Goal: Task Accomplishment & Management: Manage account settings

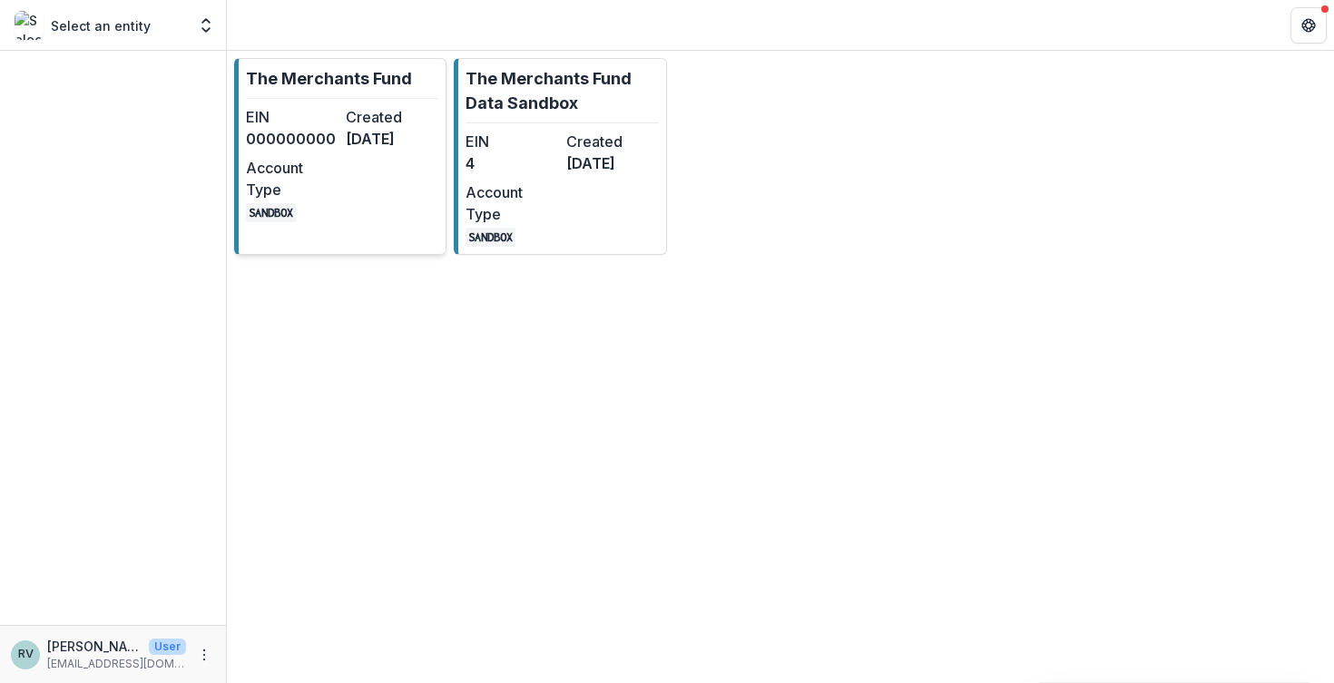
click at [386, 150] on dd "[DATE]" at bounding box center [392, 139] width 93 height 22
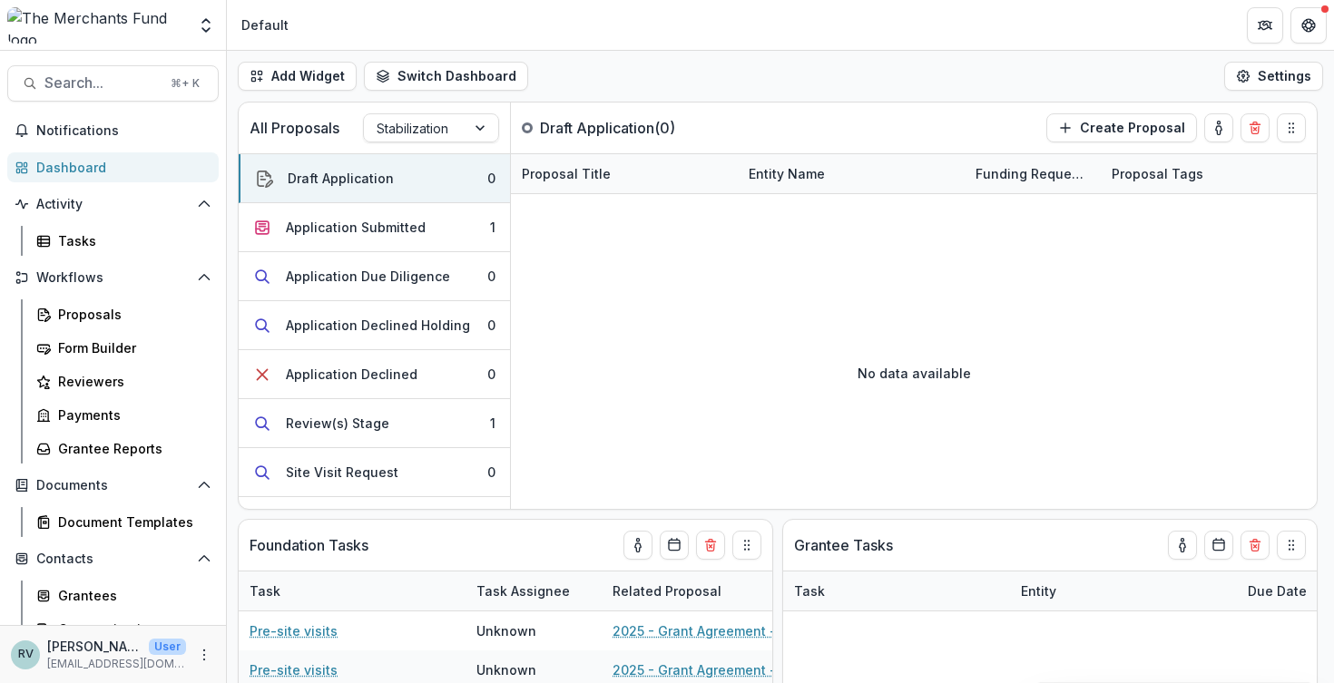
scroll to position [4, 0]
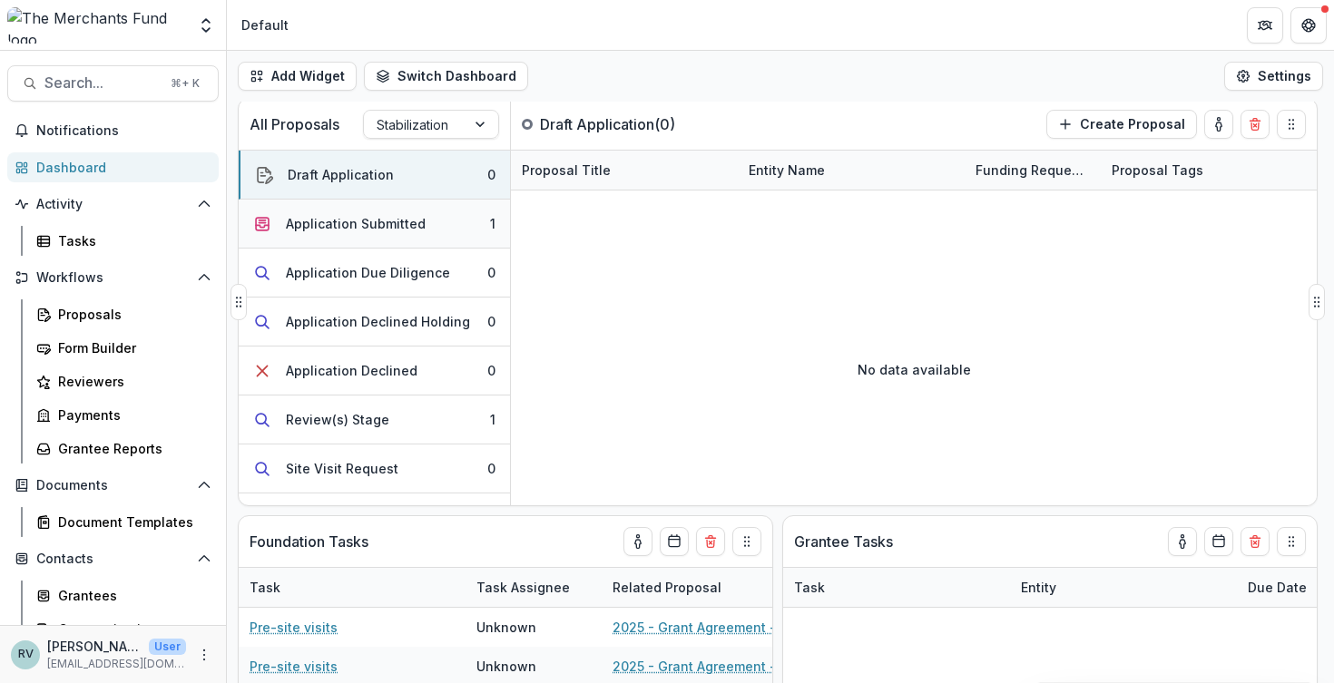
click at [436, 225] on button "Application Submitted 1" at bounding box center [374, 224] width 271 height 49
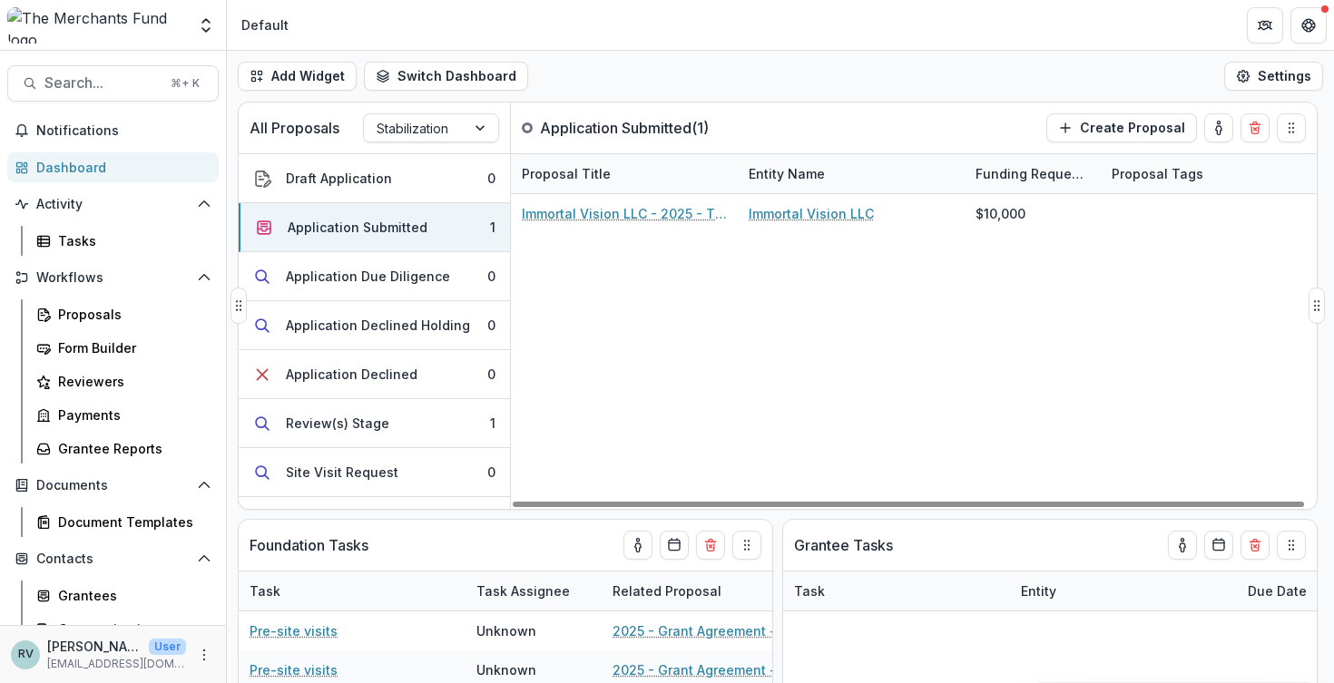
scroll to position [0, 0]
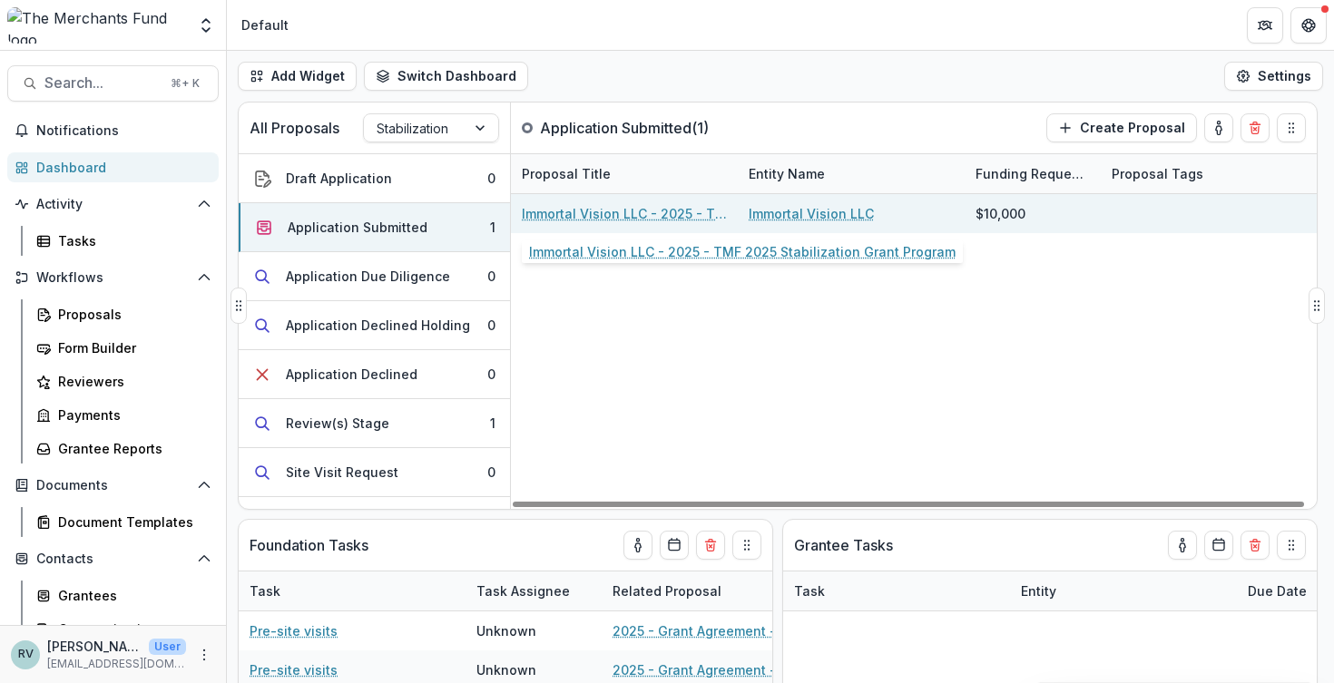
click at [642, 212] on link "Immortal Vision LLC - 2025 - TMF 2025 Stabilization Grant Program" at bounding box center [624, 213] width 205 height 19
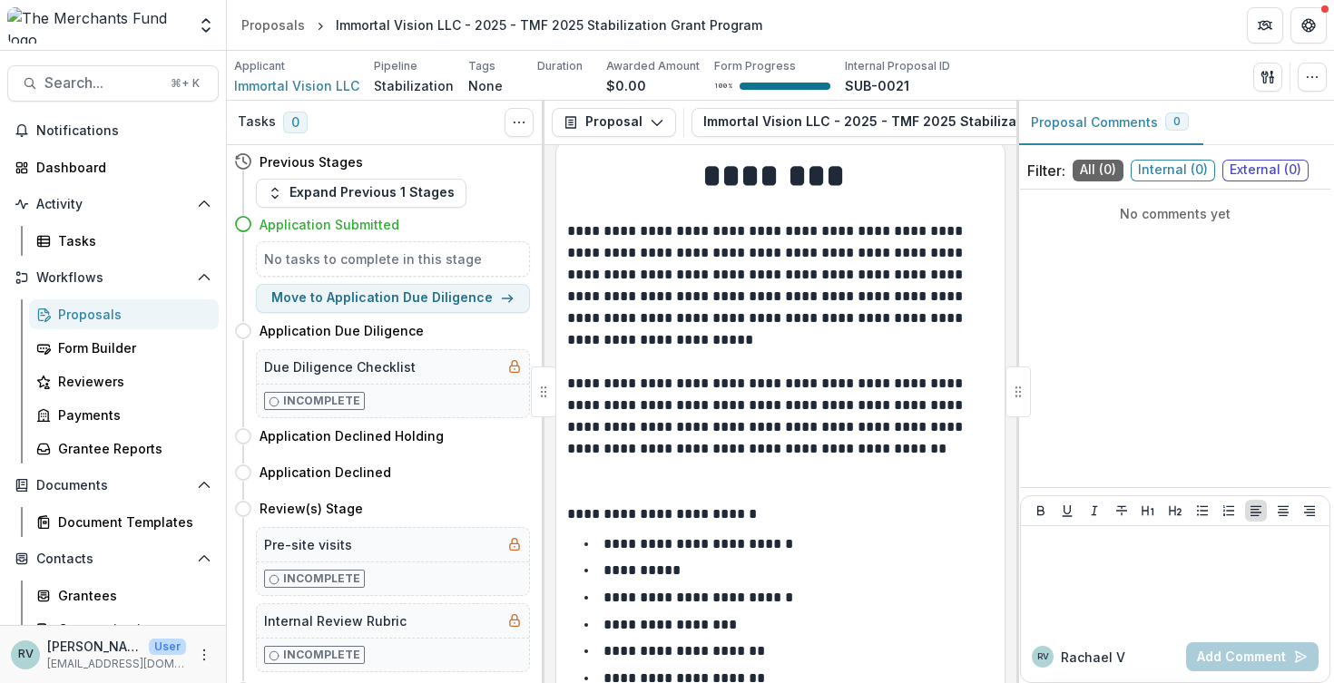
scroll to position [17, 0]
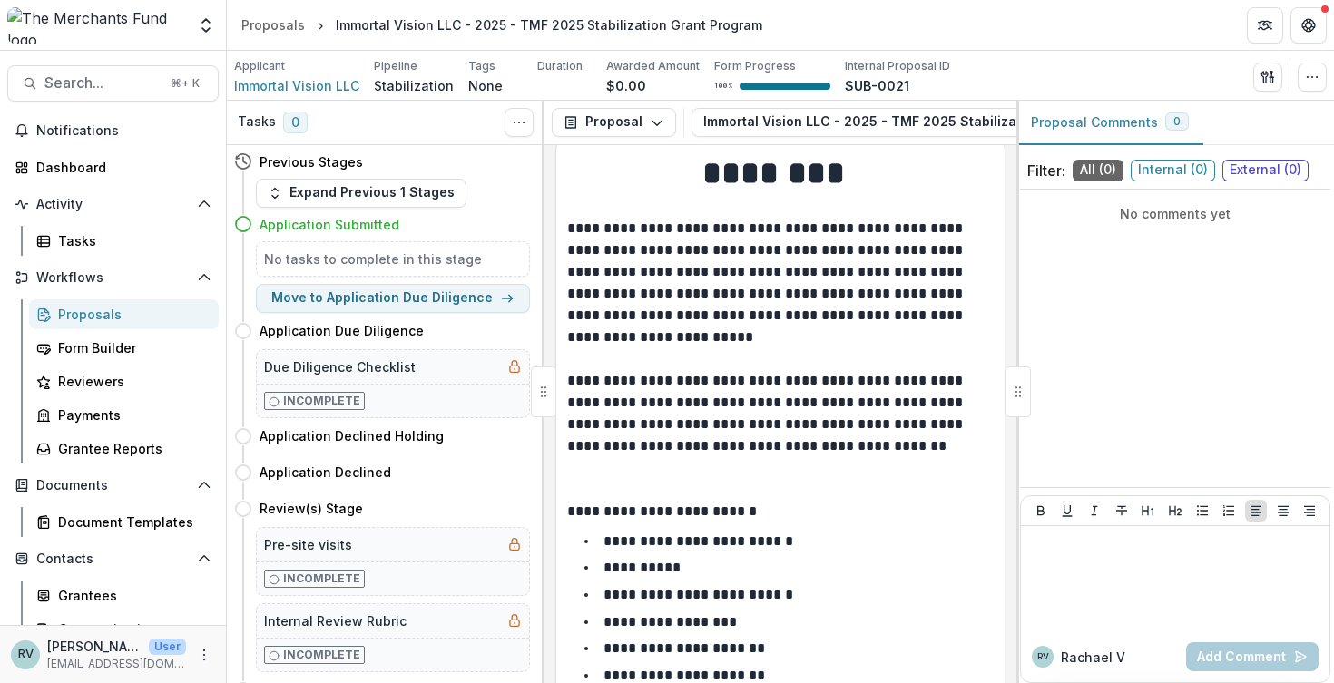
click at [1114, 173] on span "Internal ( 0 )" at bounding box center [1173, 171] width 84 height 22
click at [1097, 170] on span "All ( 0 )" at bounding box center [1097, 171] width 51 height 22
click at [1101, 560] on div at bounding box center [1175, 579] width 294 height 91
click at [855, 459] on p at bounding box center [780, 479] width 426 height 44
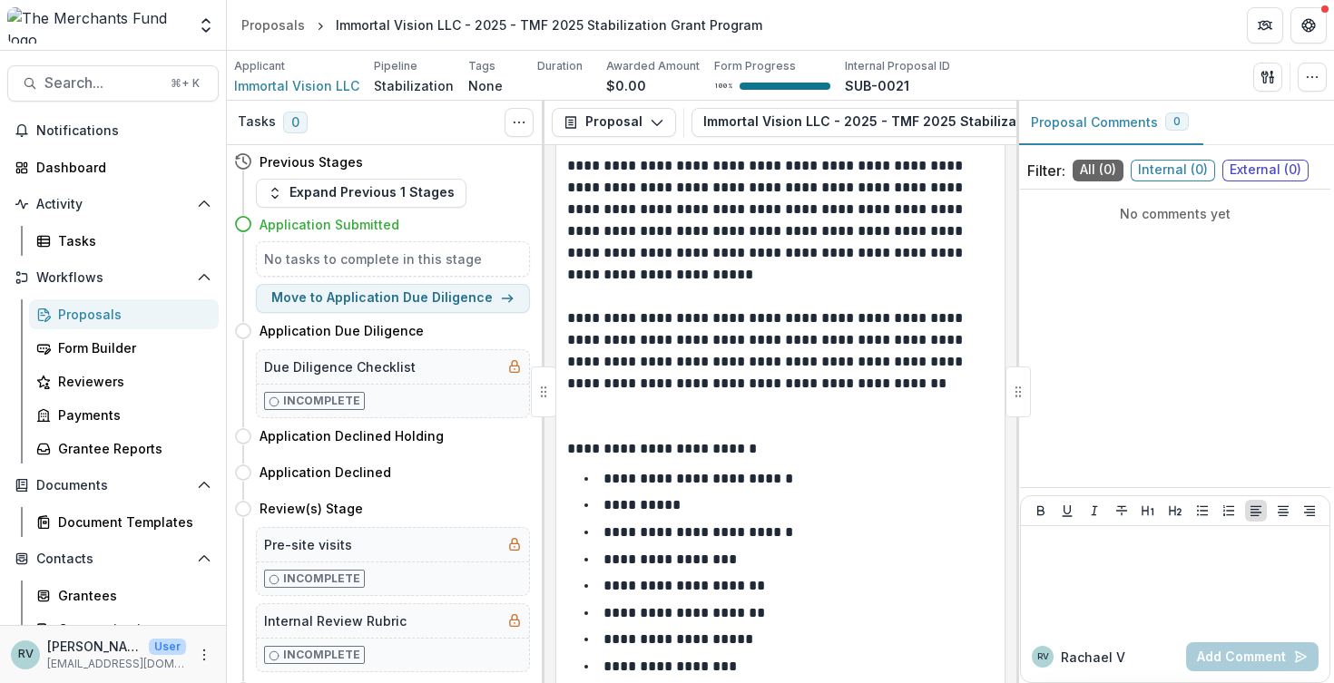
scroll to position [86, 0]
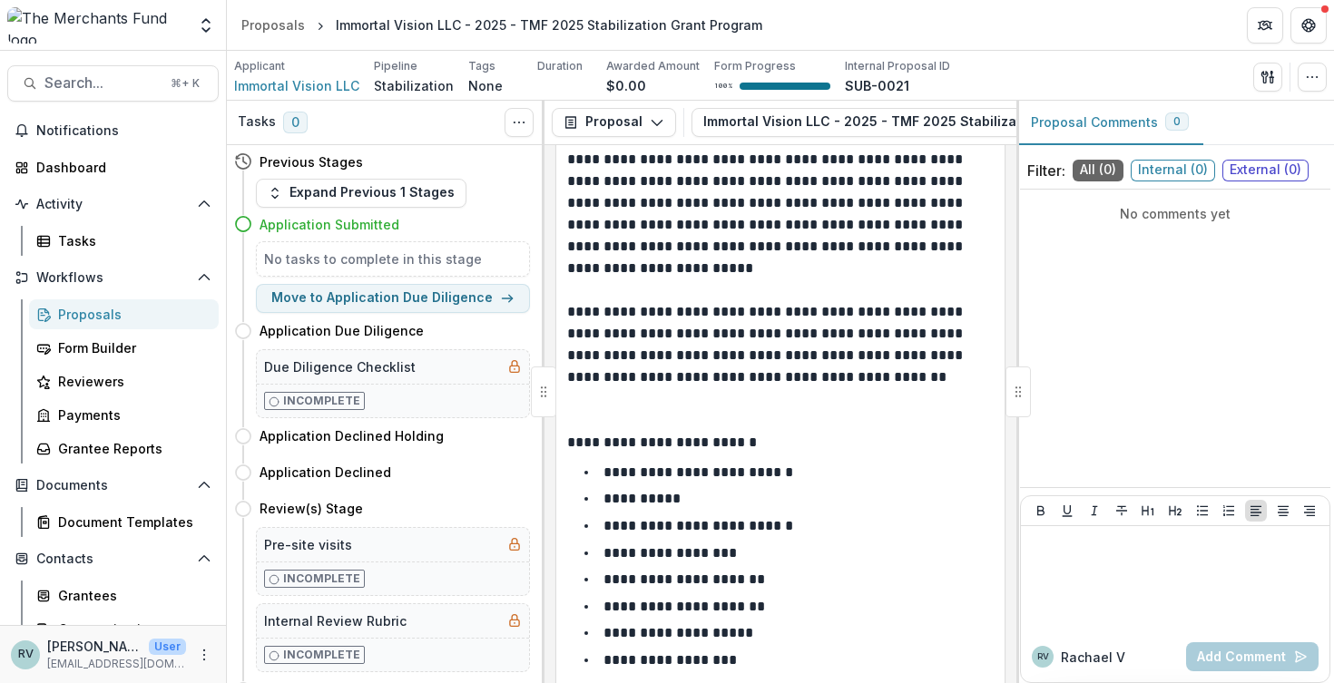
click at [1020, 391] on div at bounding box center [1017, 392] width 25 height 51
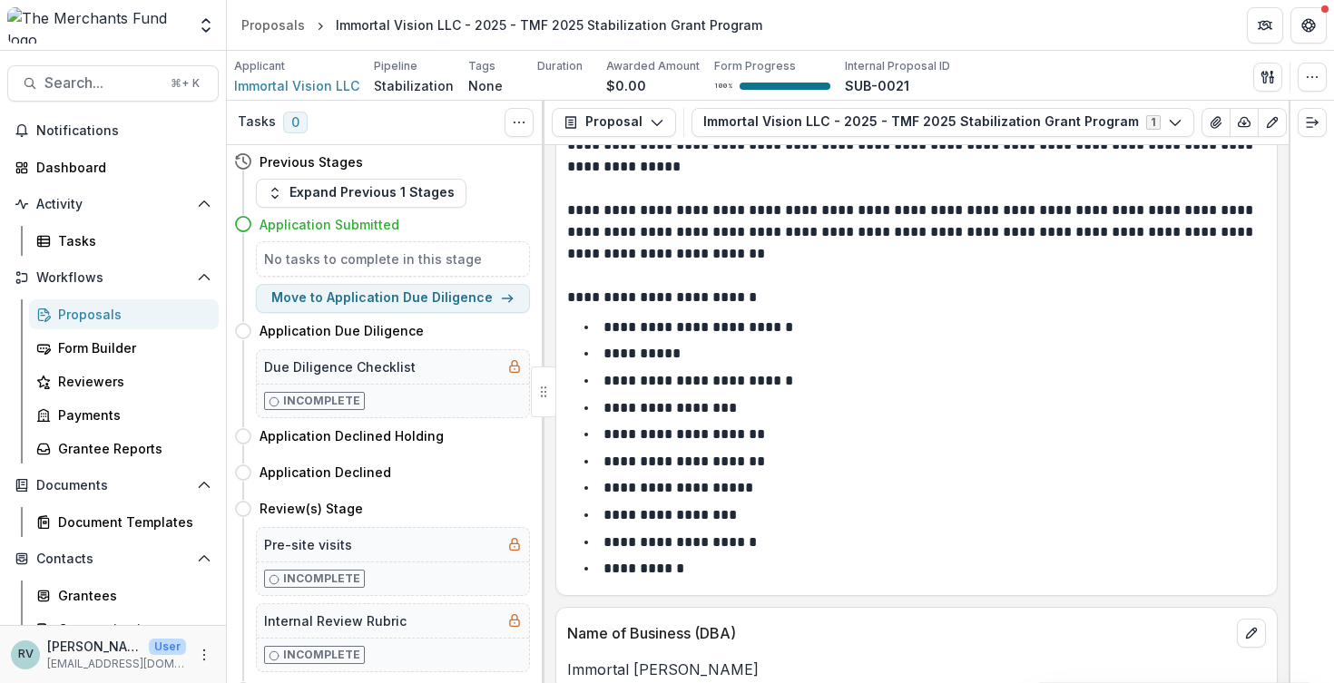
scroll to position [154, 0]
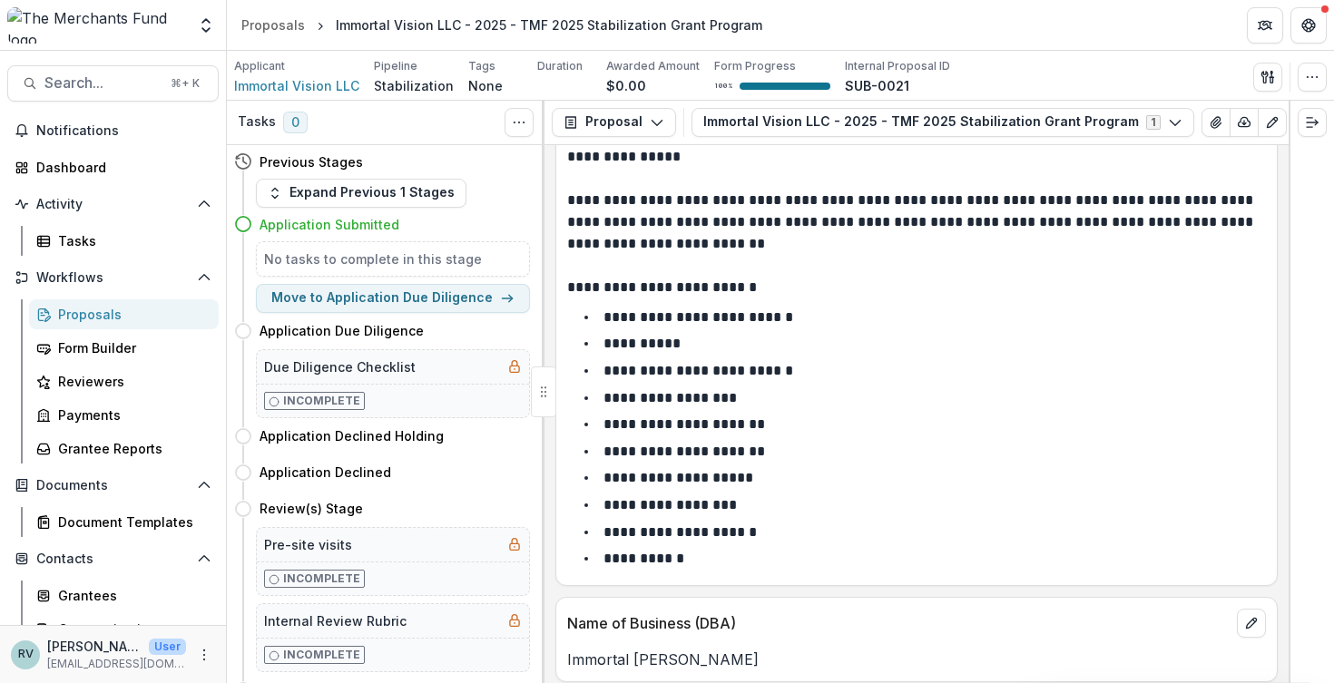
click at [811, 277] on p at bounding box center [916, 255] width 699 height 44
click at [687, 228] on p "**********" at bounding box center [913, 157] width 693 height 152
click at [701, 236] on p at bounding box center [916, 255] width 699 height 44
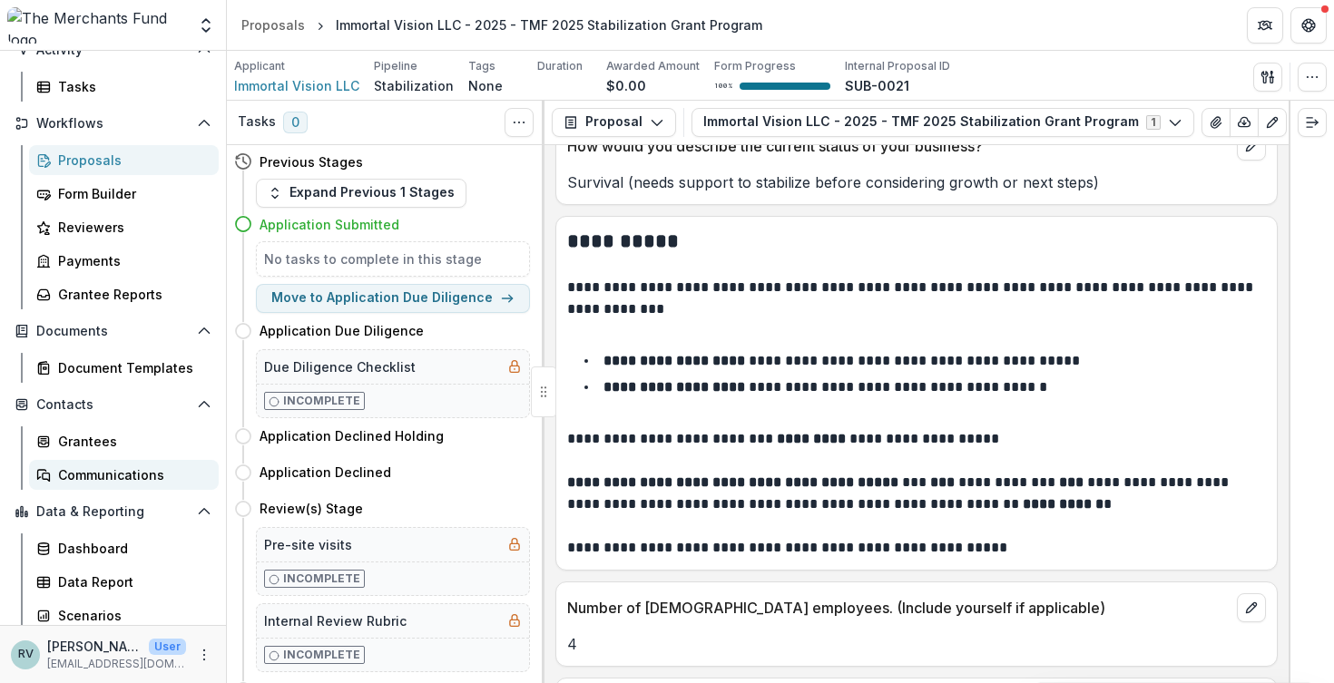
scroll to position [155, 0]
click at [393, 372] on h5 "Due Diligence Checklist" at bounding box center [340, 366] width 152 height 19
click at [430, 401] on div "Incomplete" at bounding box center [393, 401] width 272 height 34
click at [72, 188] on div "Form Builder" at bounding box center [131, 192] width 146 height 19
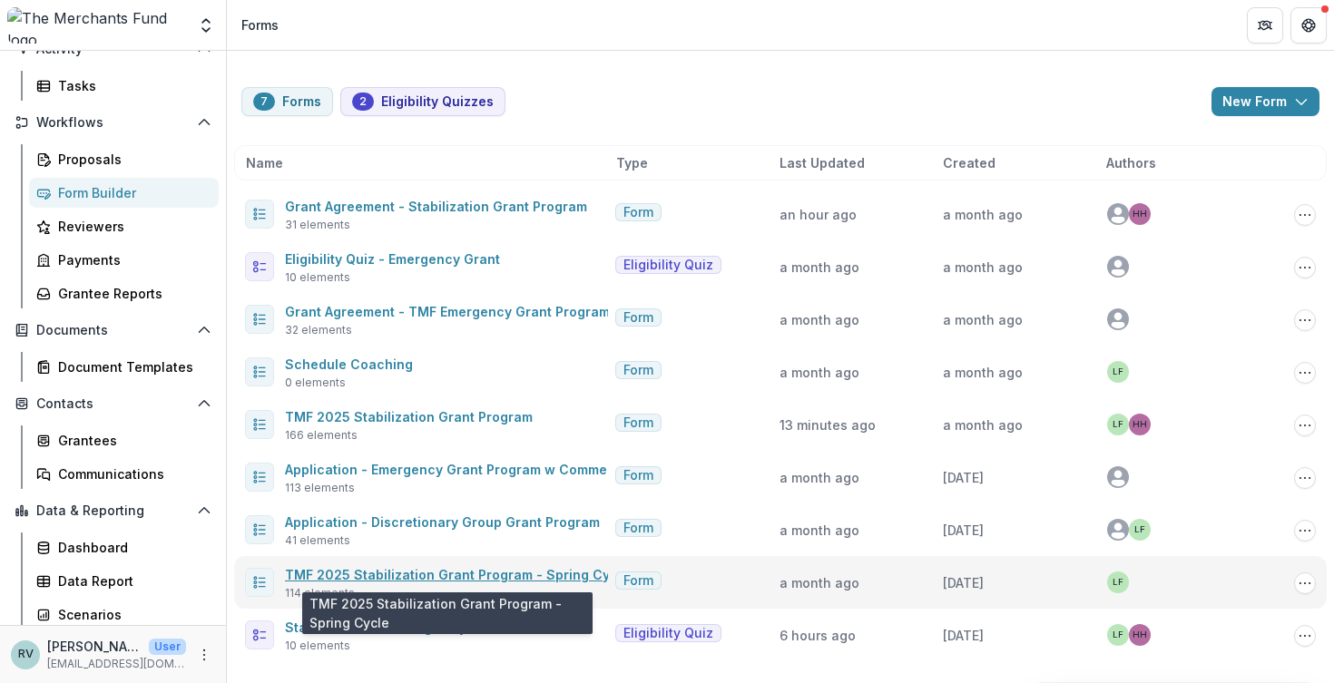
click at [493, 574] on link "TMF 2025 Stabilization Grant Program - Spring Cycle" at bounding box center [457, 574] width 345 height 15
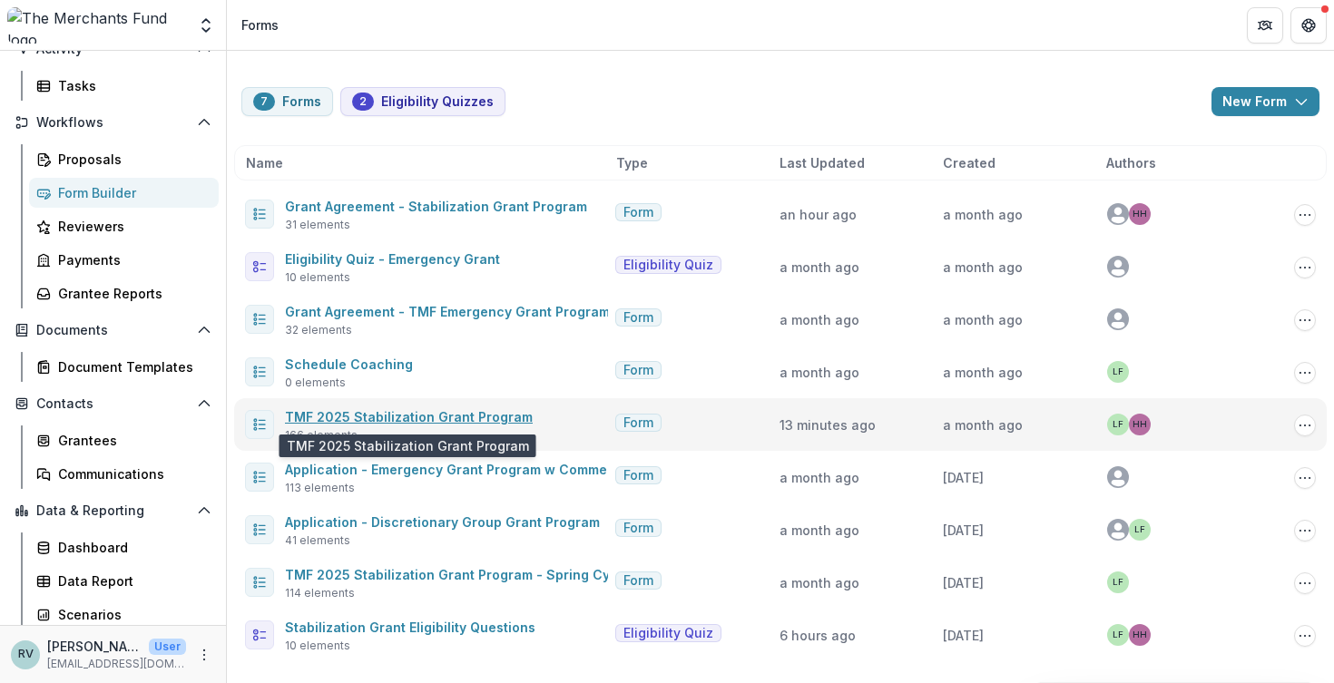
click at [389, 417] on link "TMF 2025 Stabilization Grant Program" at bounding box center [409, 416] width 248 height 15
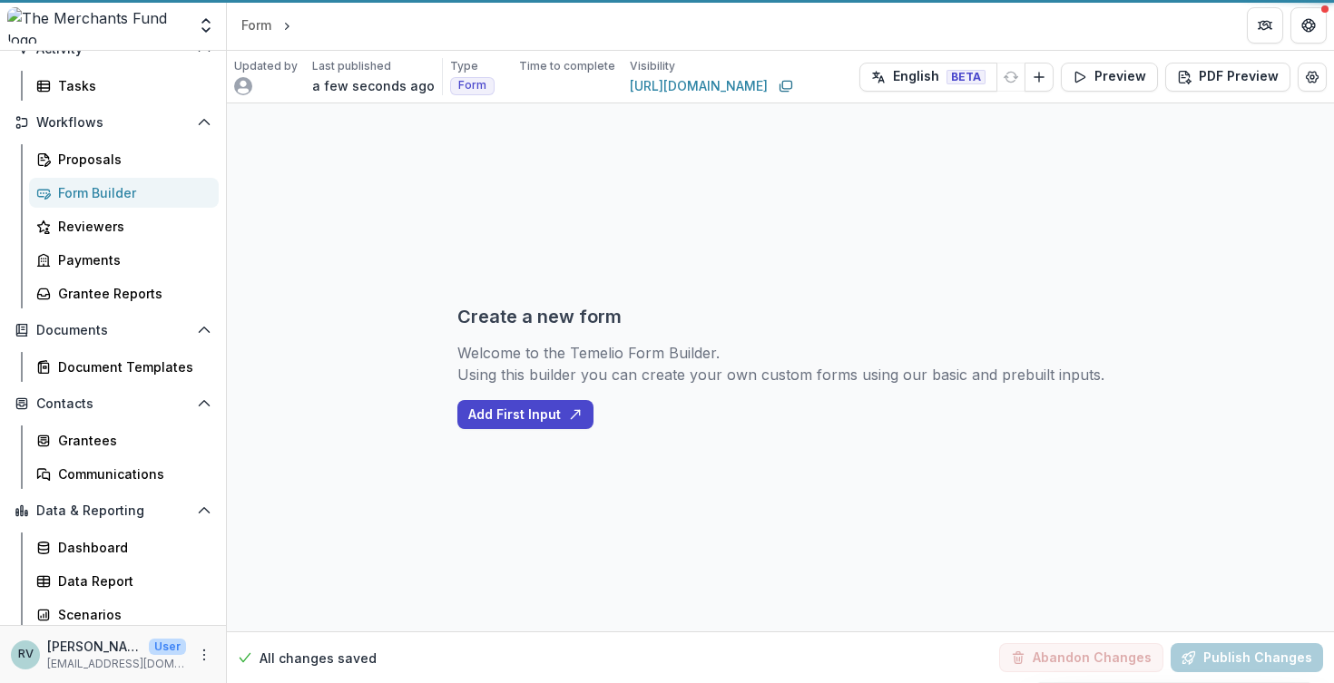
select select "********"
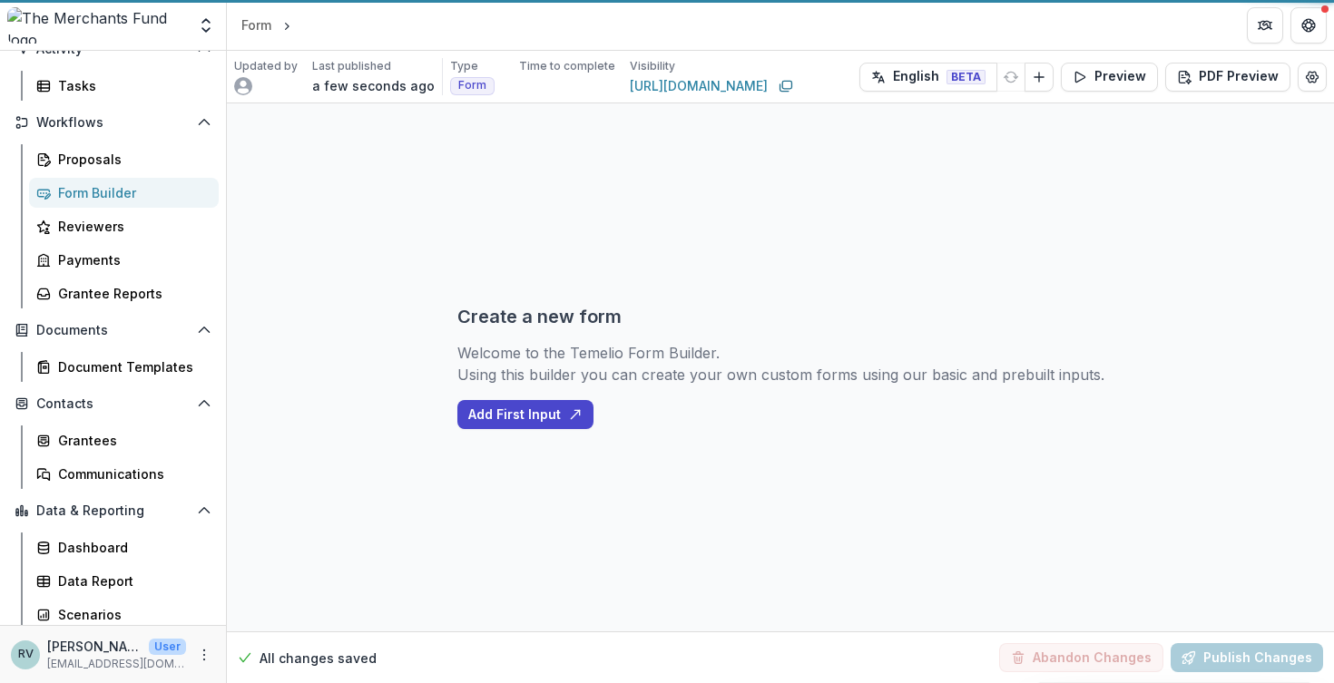
select select "********"
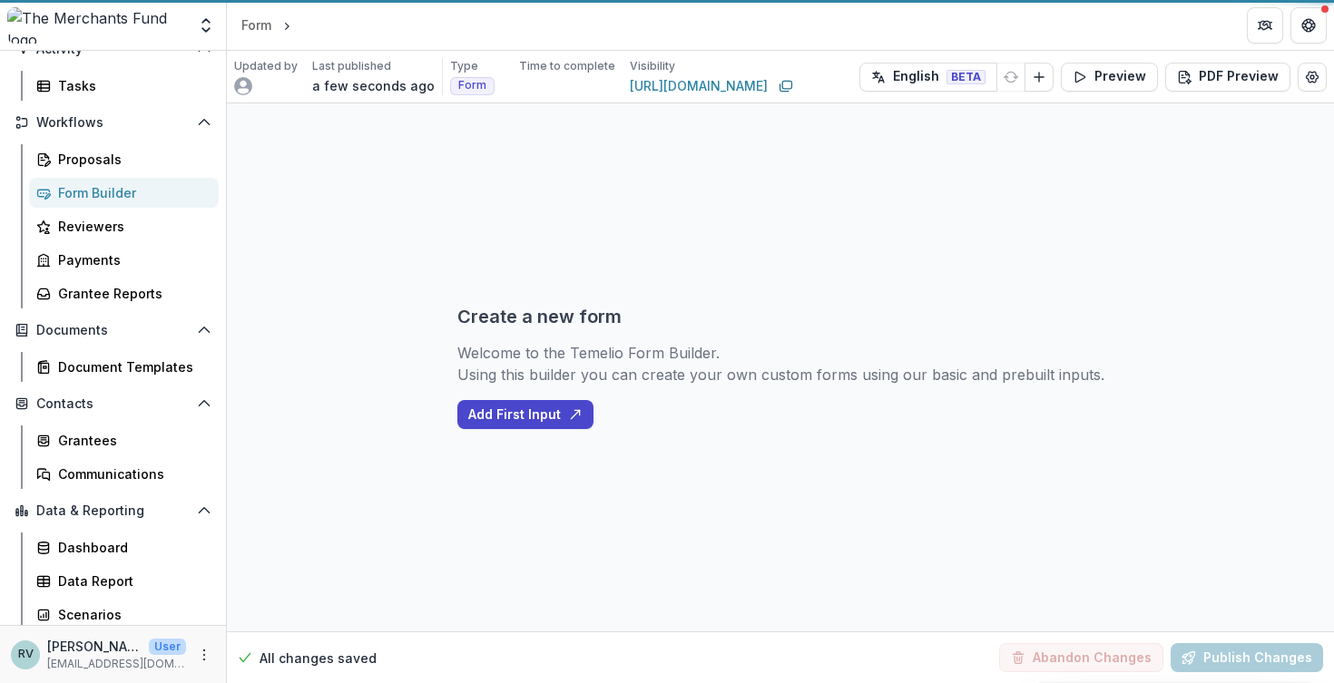
select select "********"
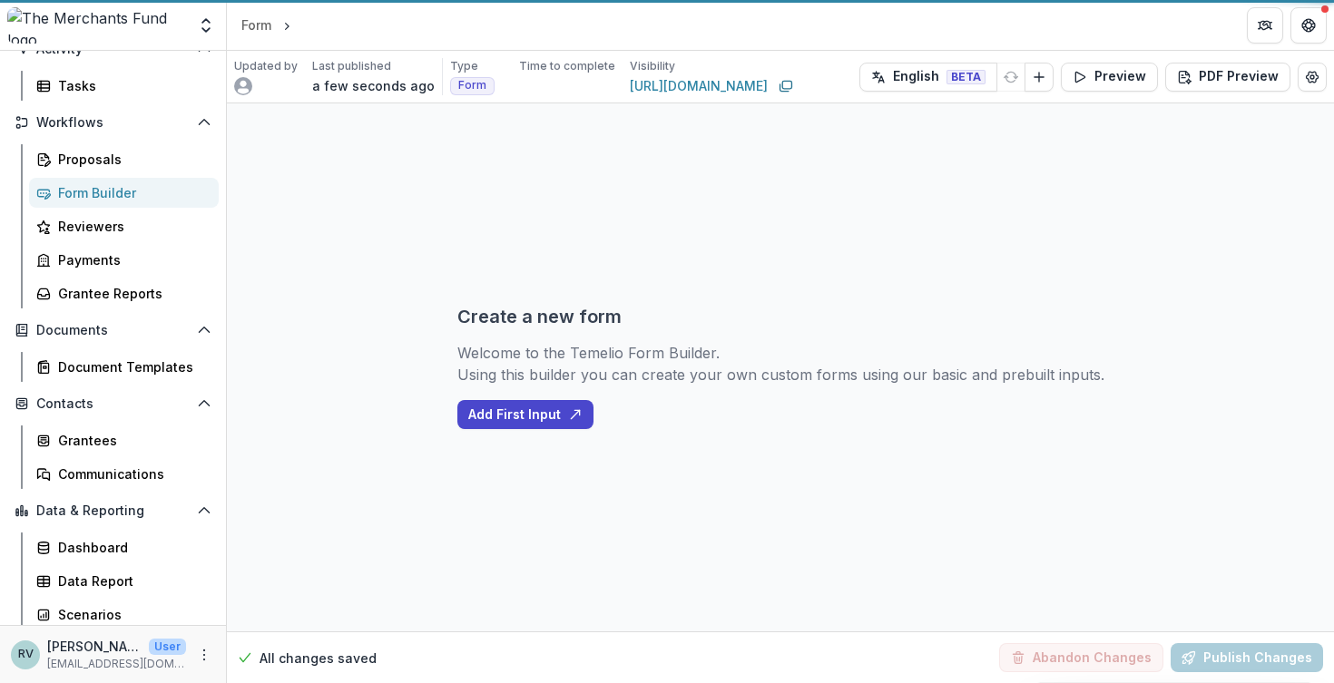
select select "********"
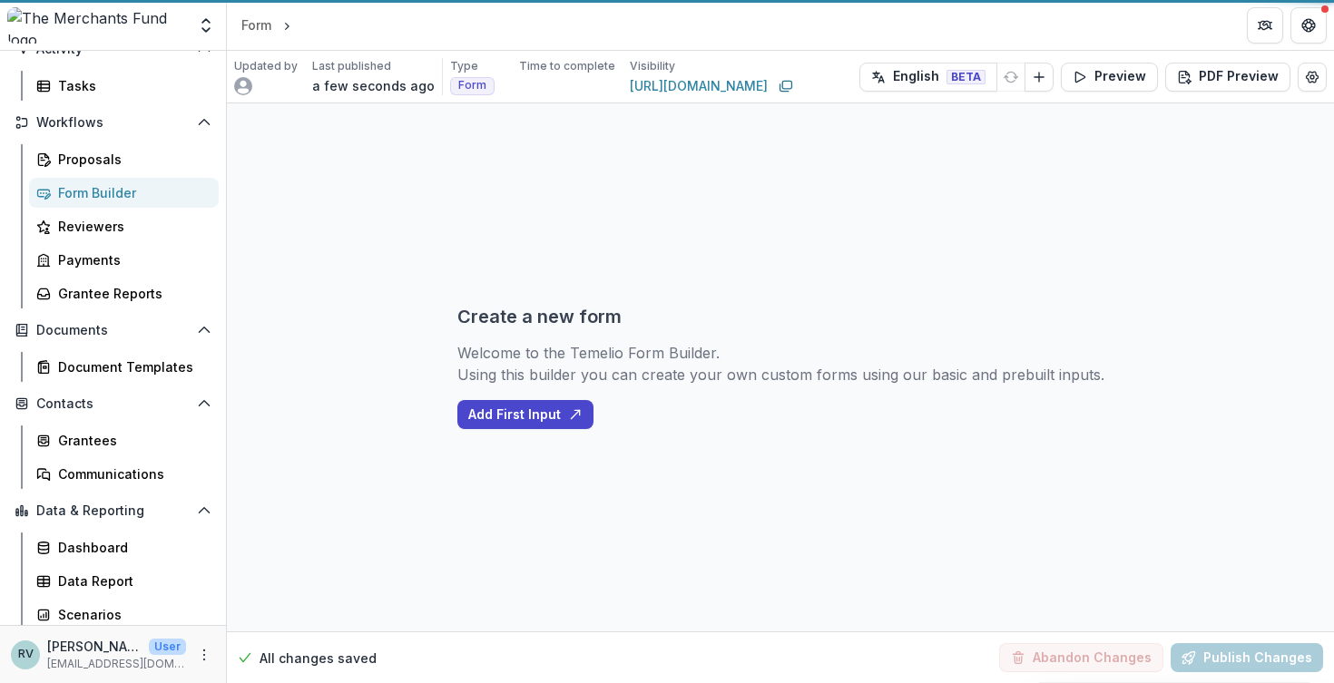
select select "********"
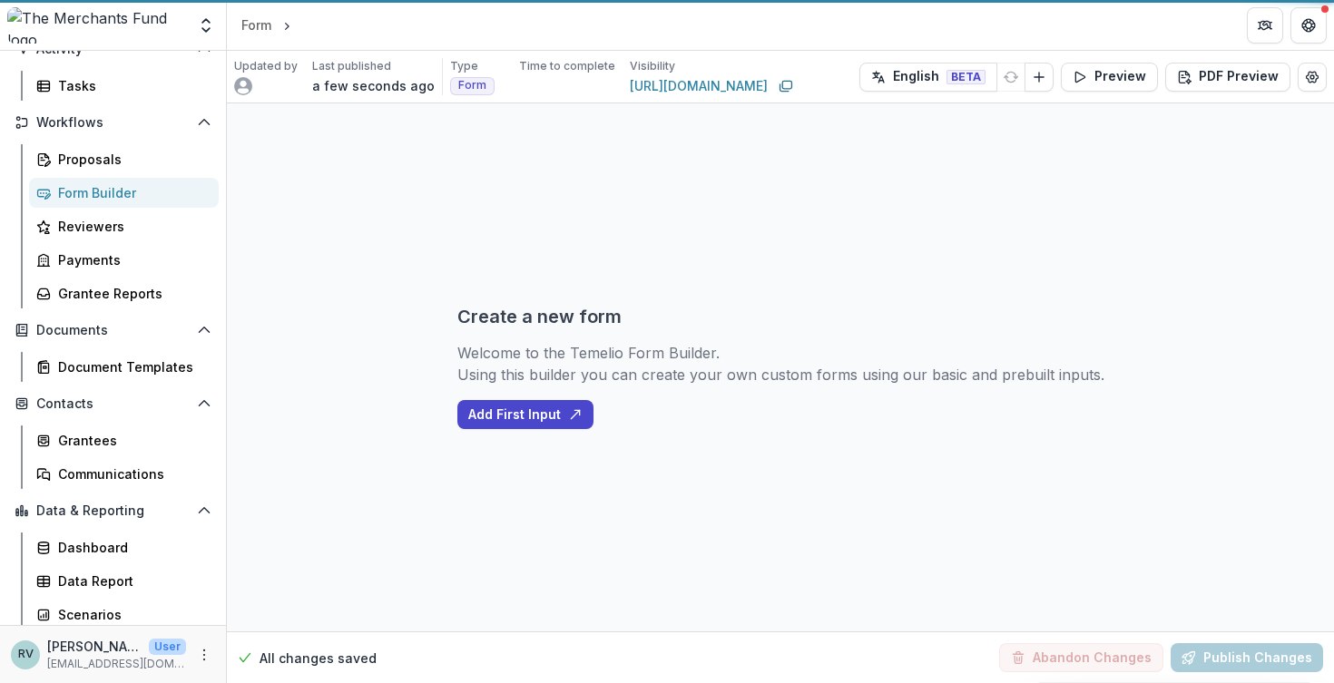
select select "********"
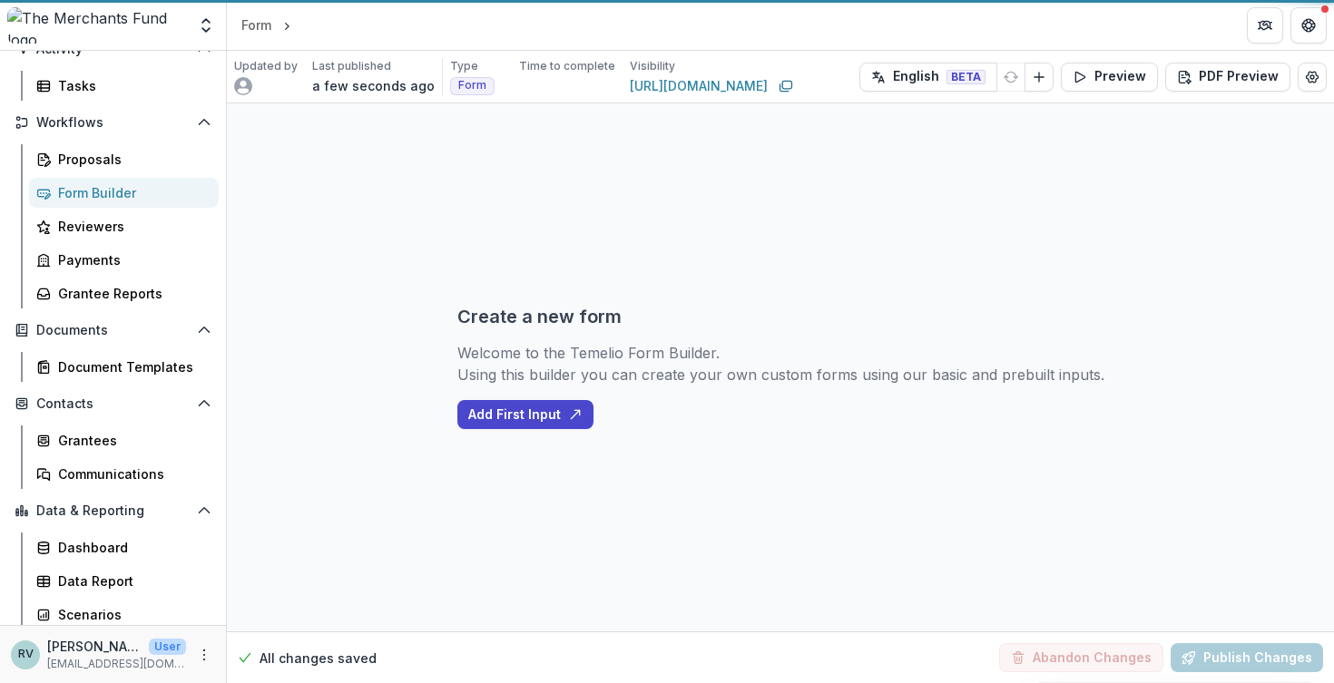
select select "********"
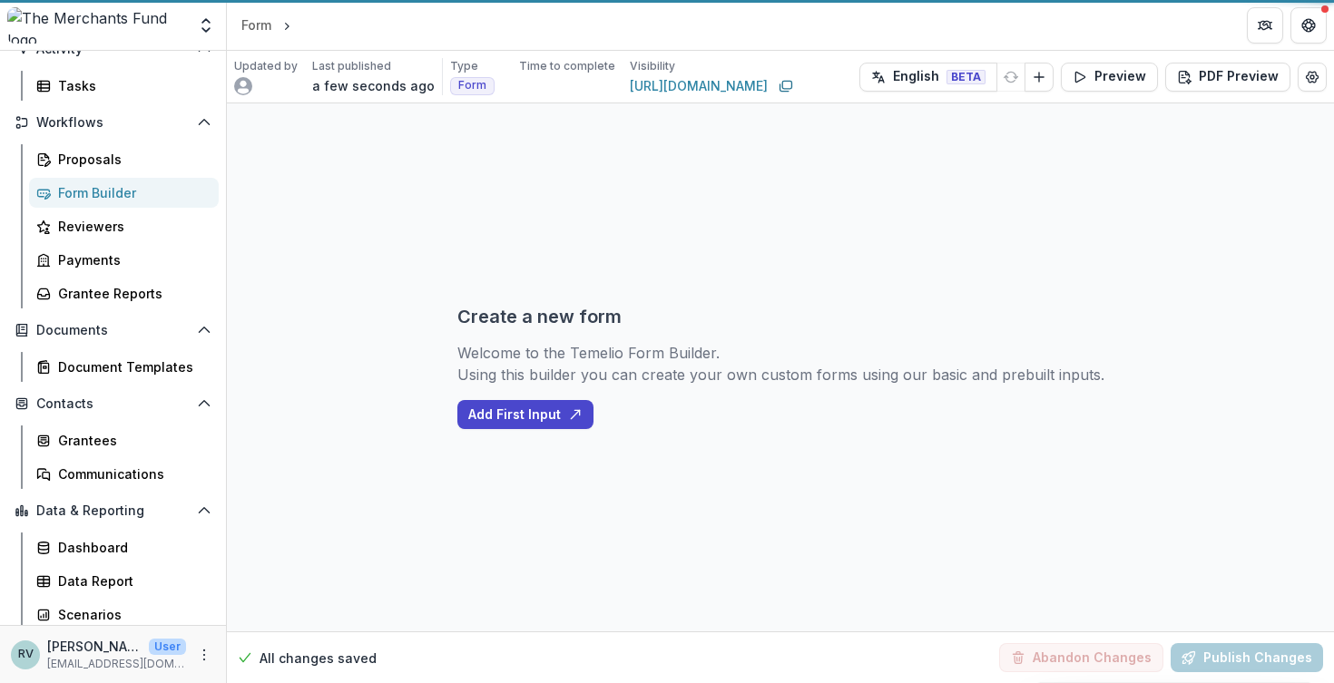
select select "********"
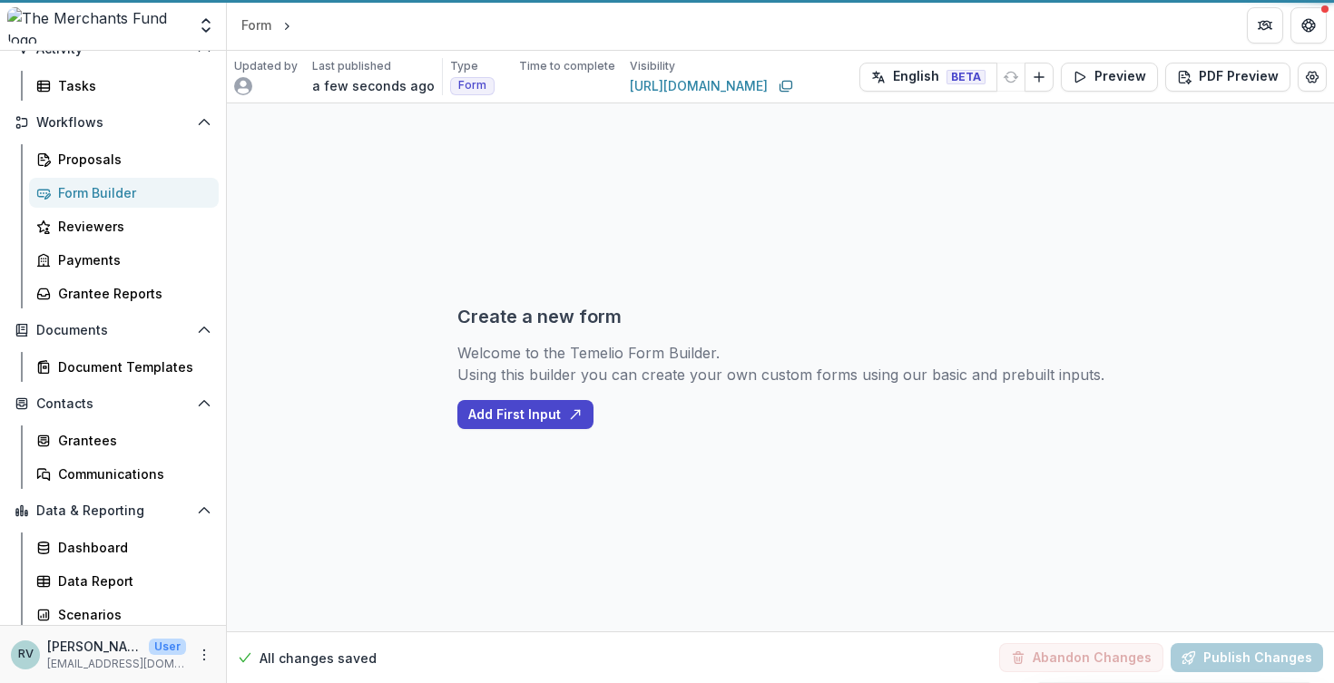
select select "********"
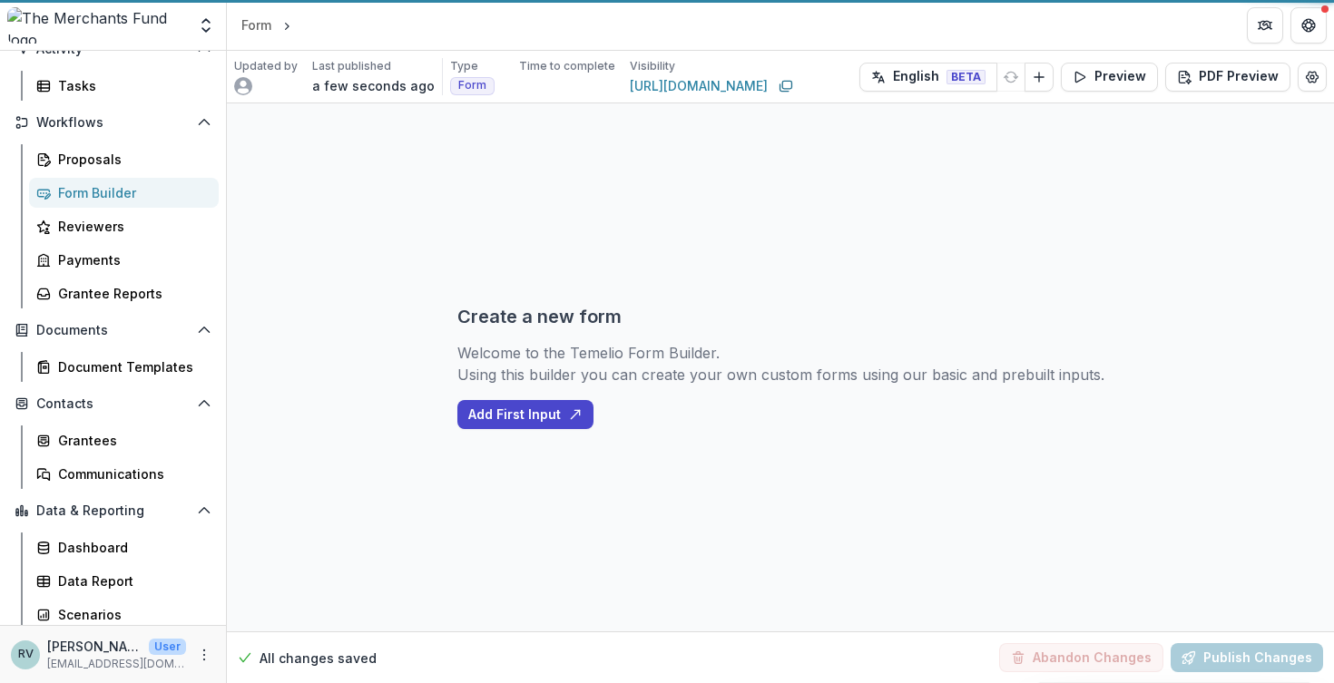
select select "********"
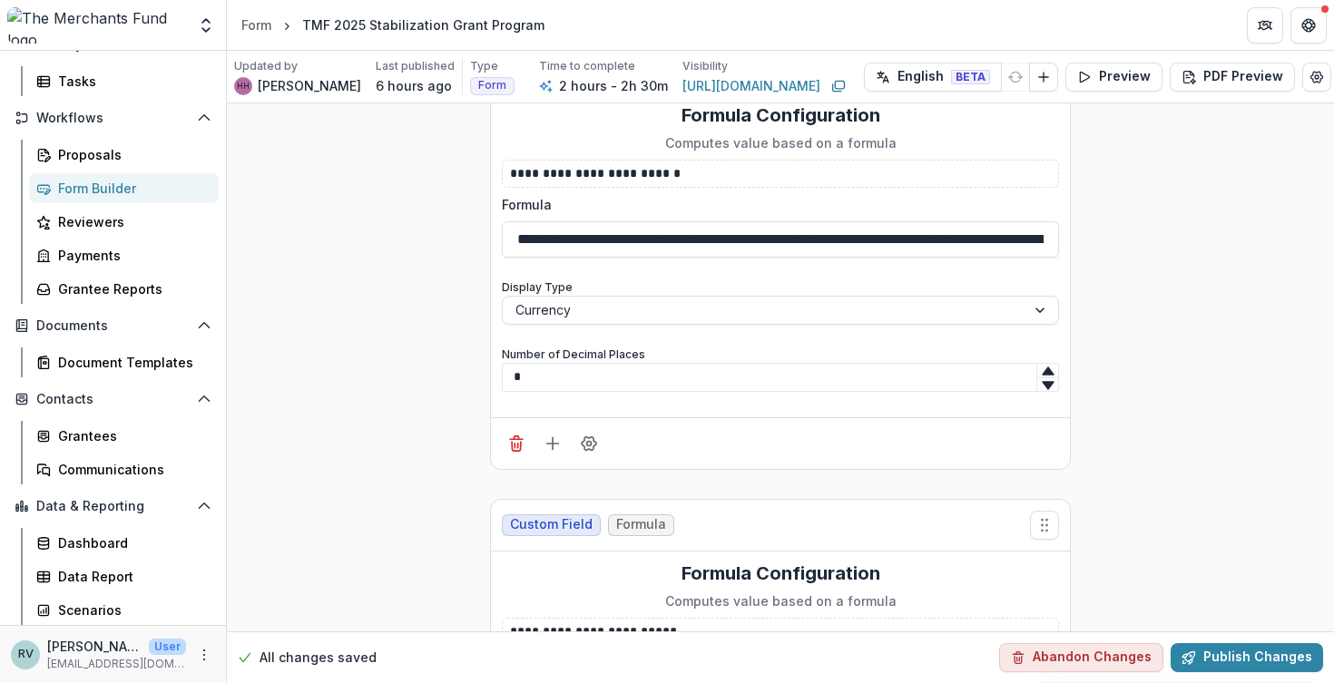
scroll to position [54062, 12]
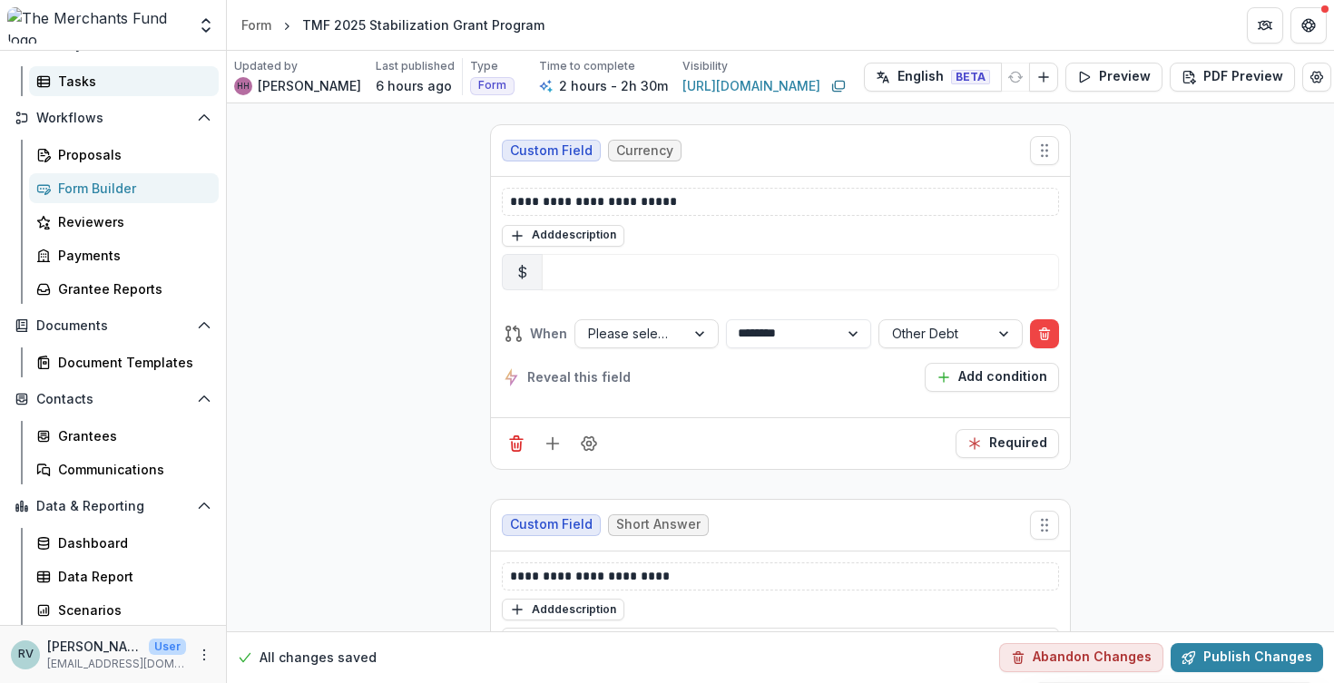
click at [144, 79] on div "Tasks" at bounding box center [131, 81] width 146 height 19
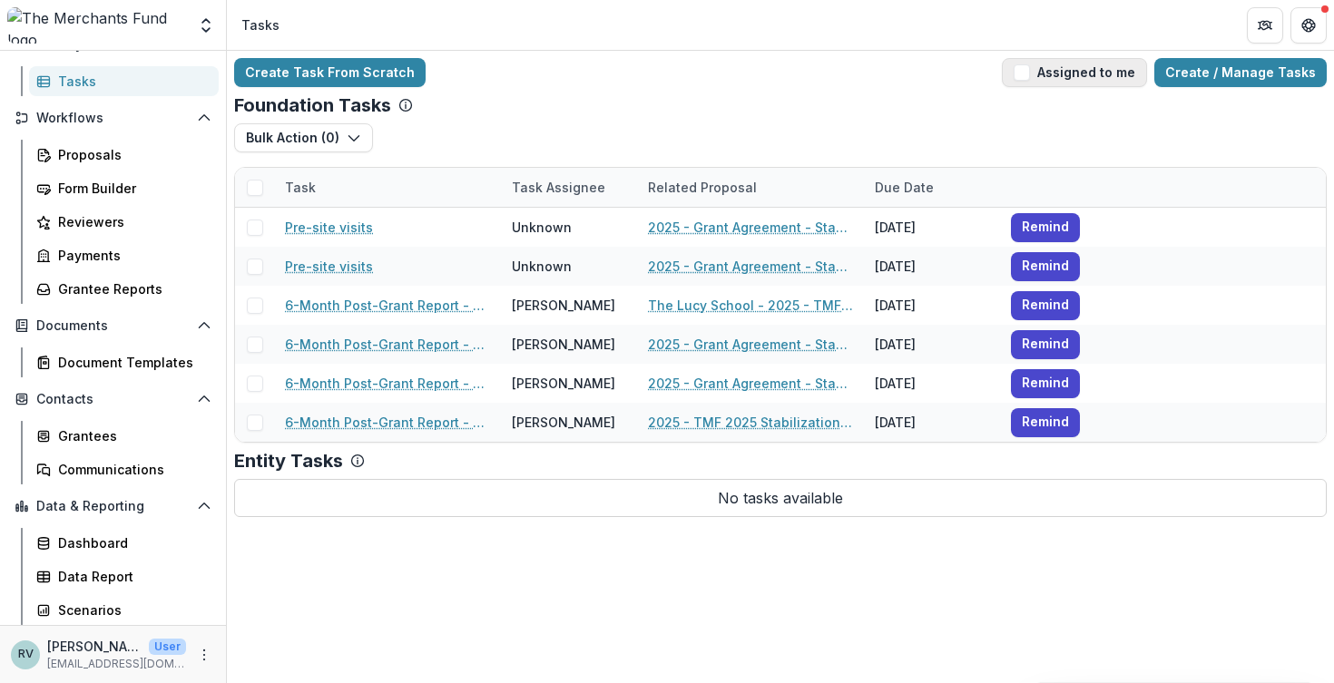
click at [1030, 75] on span "button" at bounding box center [1021, 72] width 16 height 16
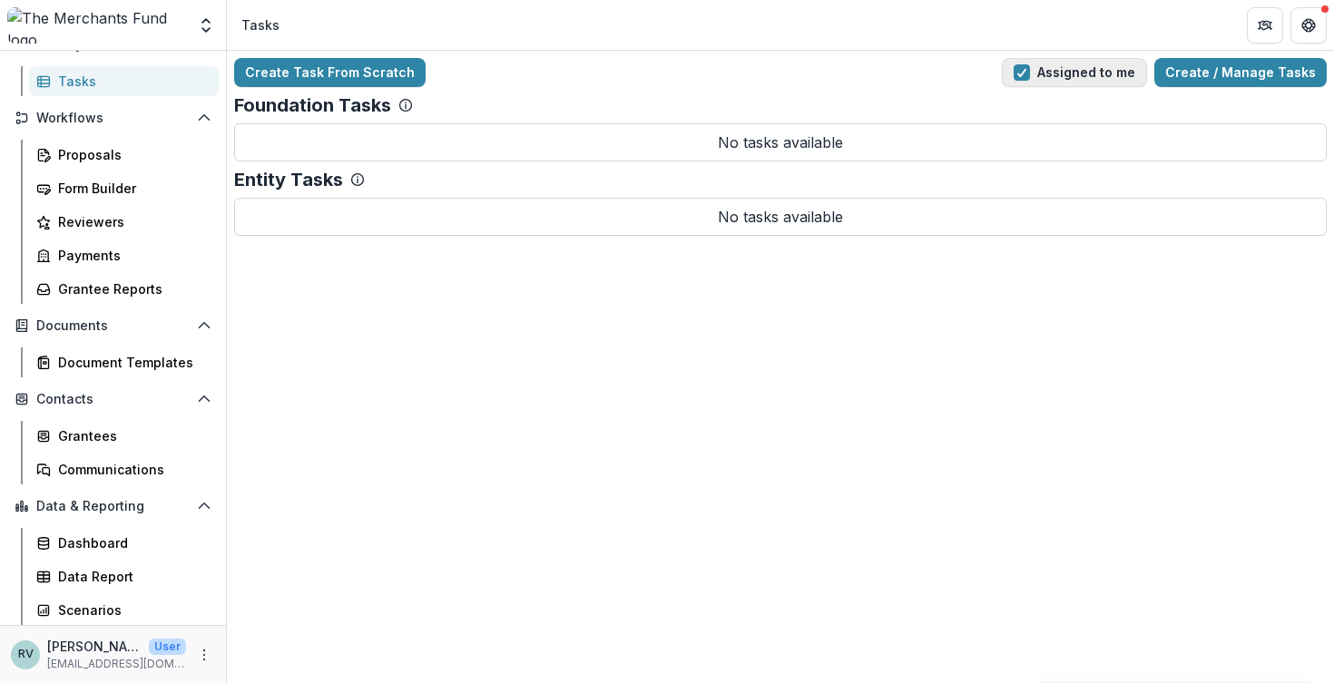
click at [1030, 75] on span "button" at bounding box center [1021, 72] width 16 height 16
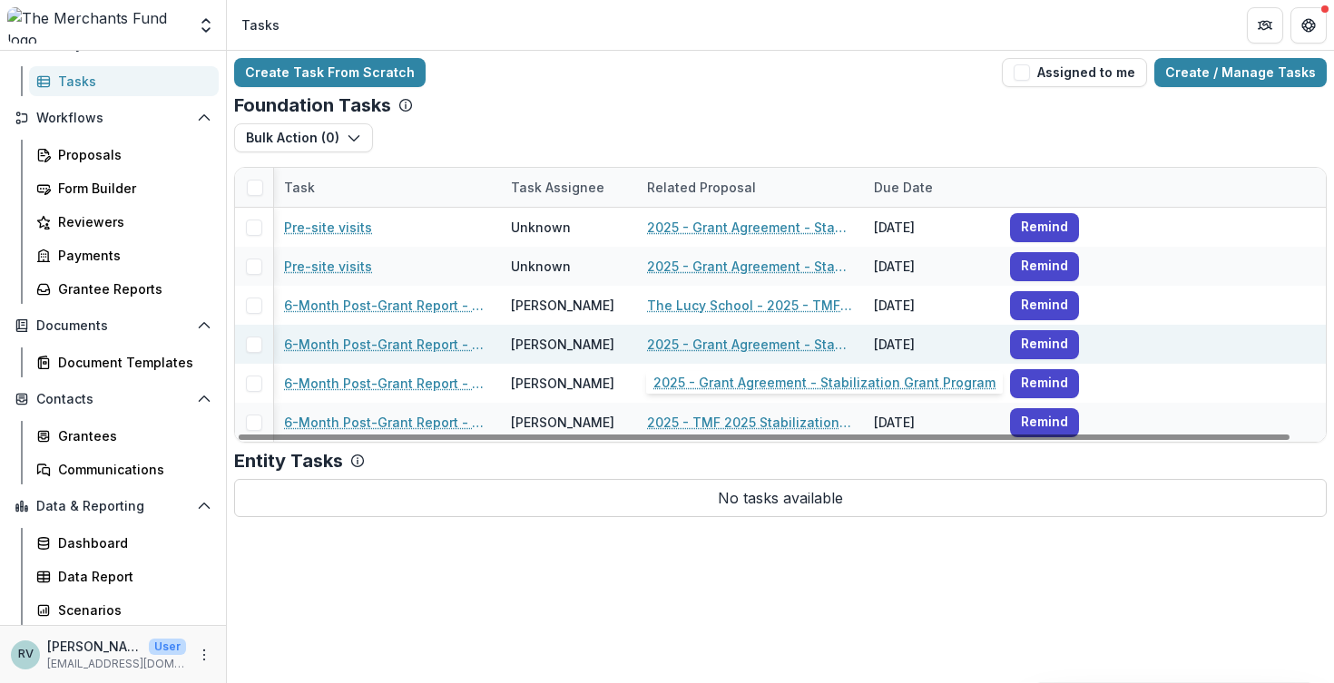
scroll to position [0, 2]
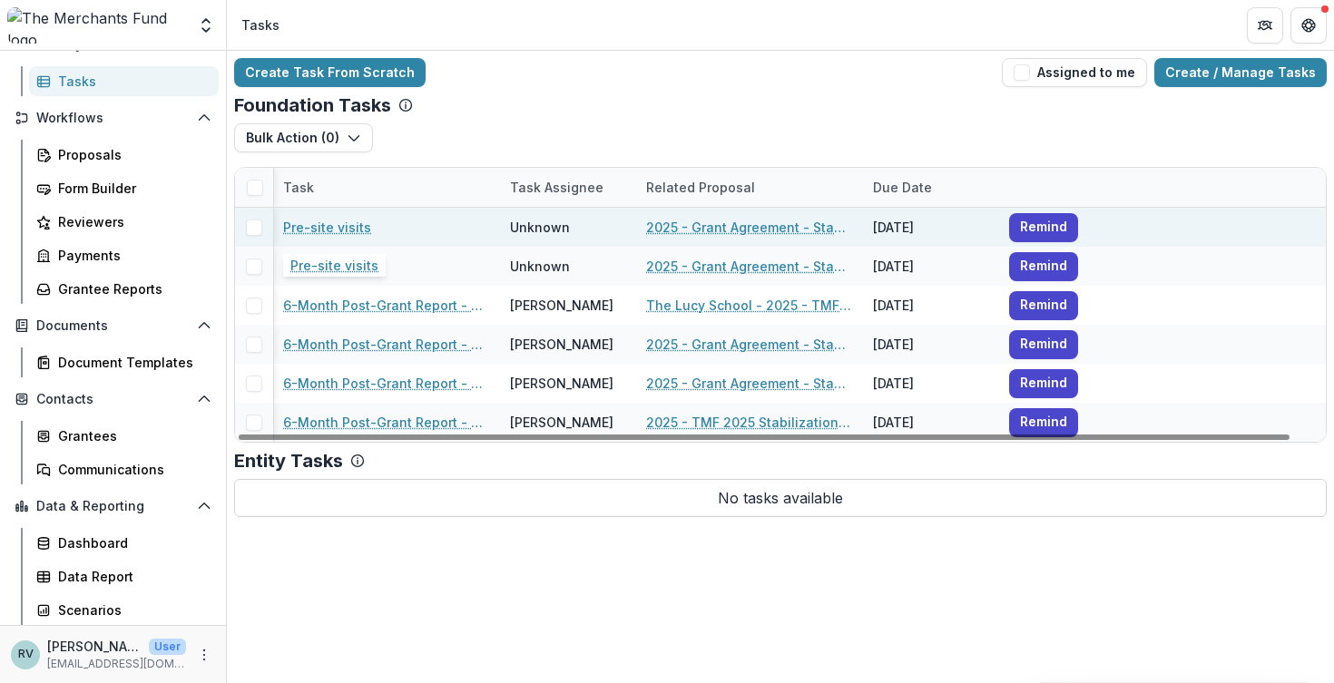
click at [351, 223] on link "Pre-site visits" at bounding box center [327, 227] width 88 height 19
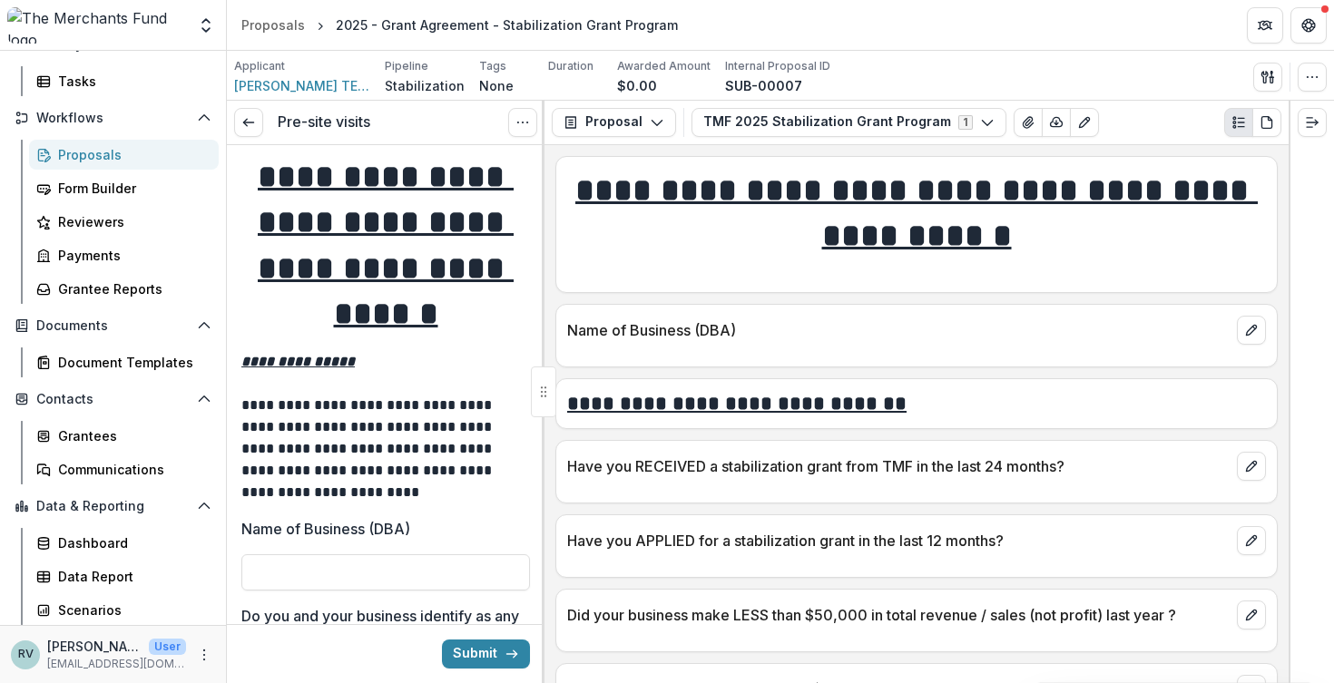
scroll to position [6, 0]
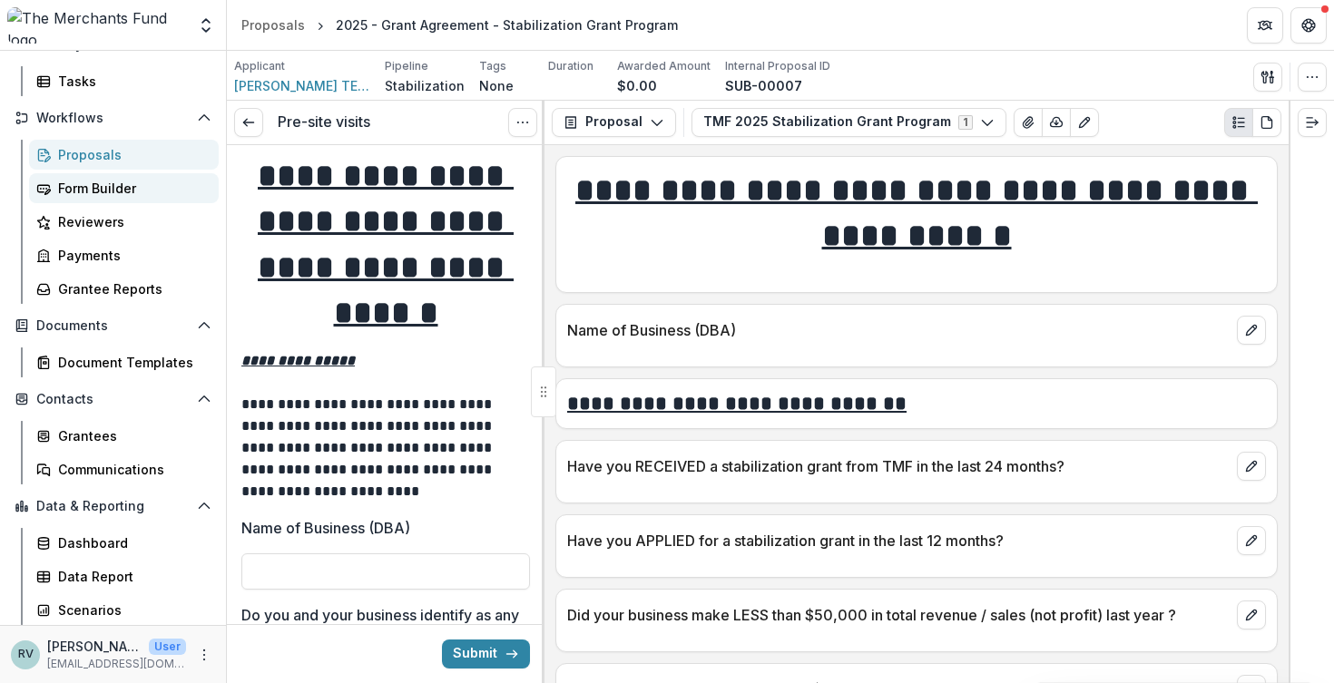
click at [138, 185] on div "Form Builder" at bounding box center [131, 188] width 146 height 19
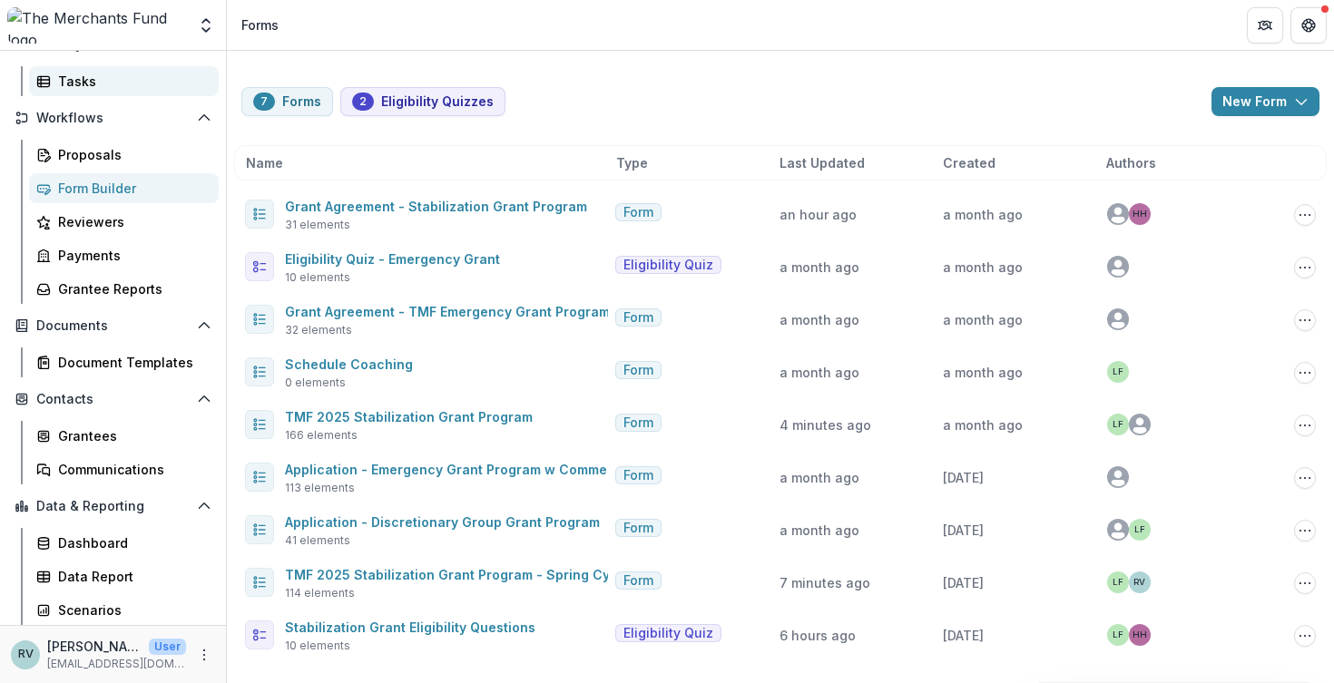
click at [90, 84] on div "Tasks" at bounding box center [131, 81] width 146 height 19
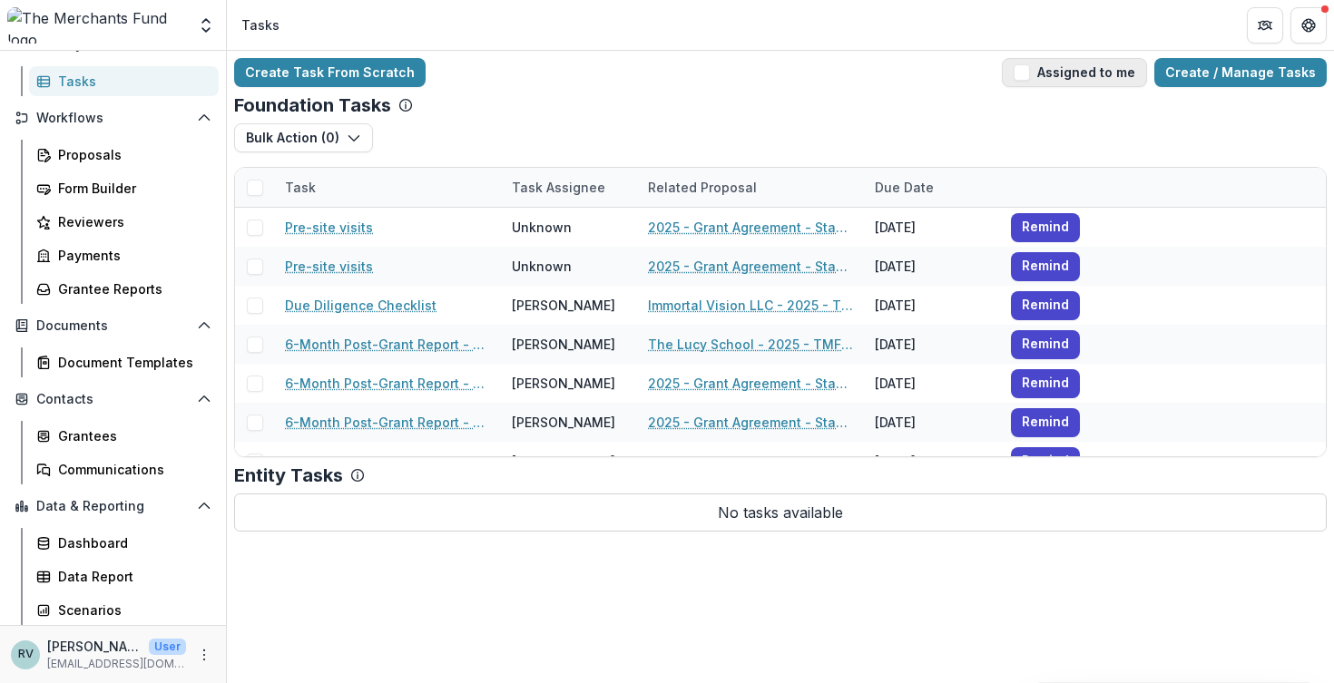
click at [1030, 71] on span "button" at bounding box center [1021, 72] width 16 height 16
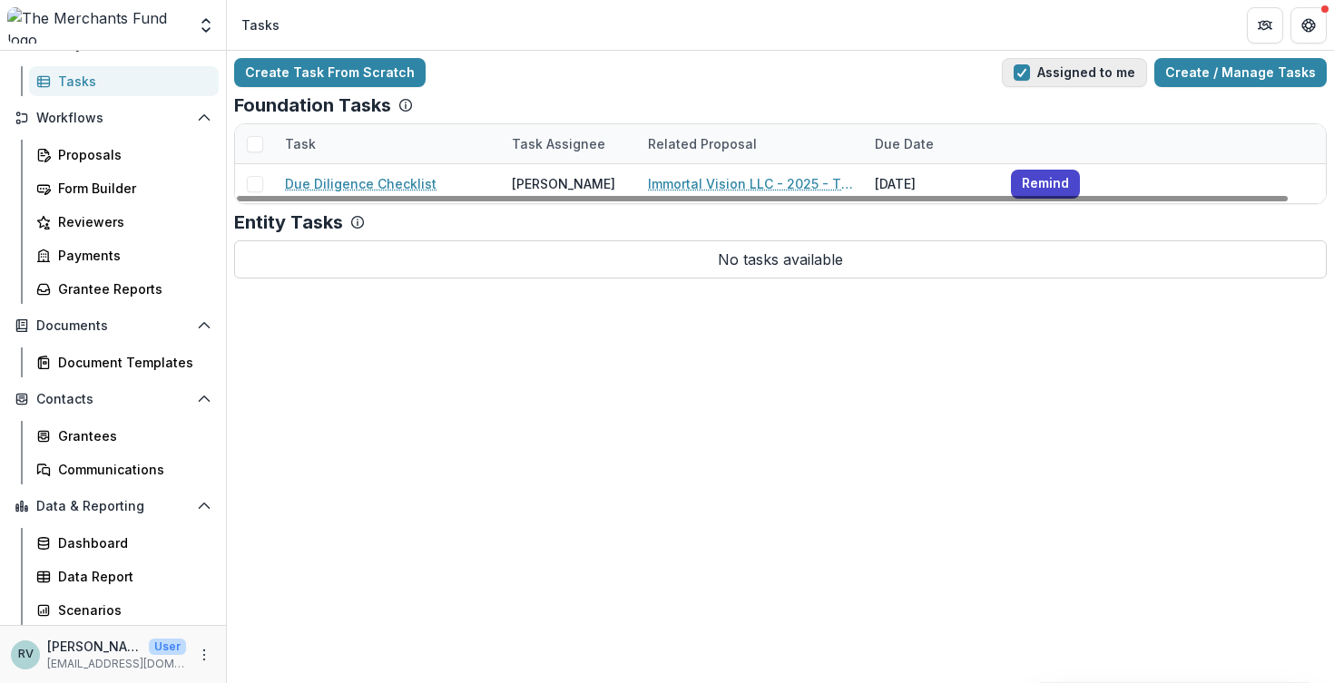
click at [1030, 72] on span "button" at bounding box center [1021, 72] width 16 height 16
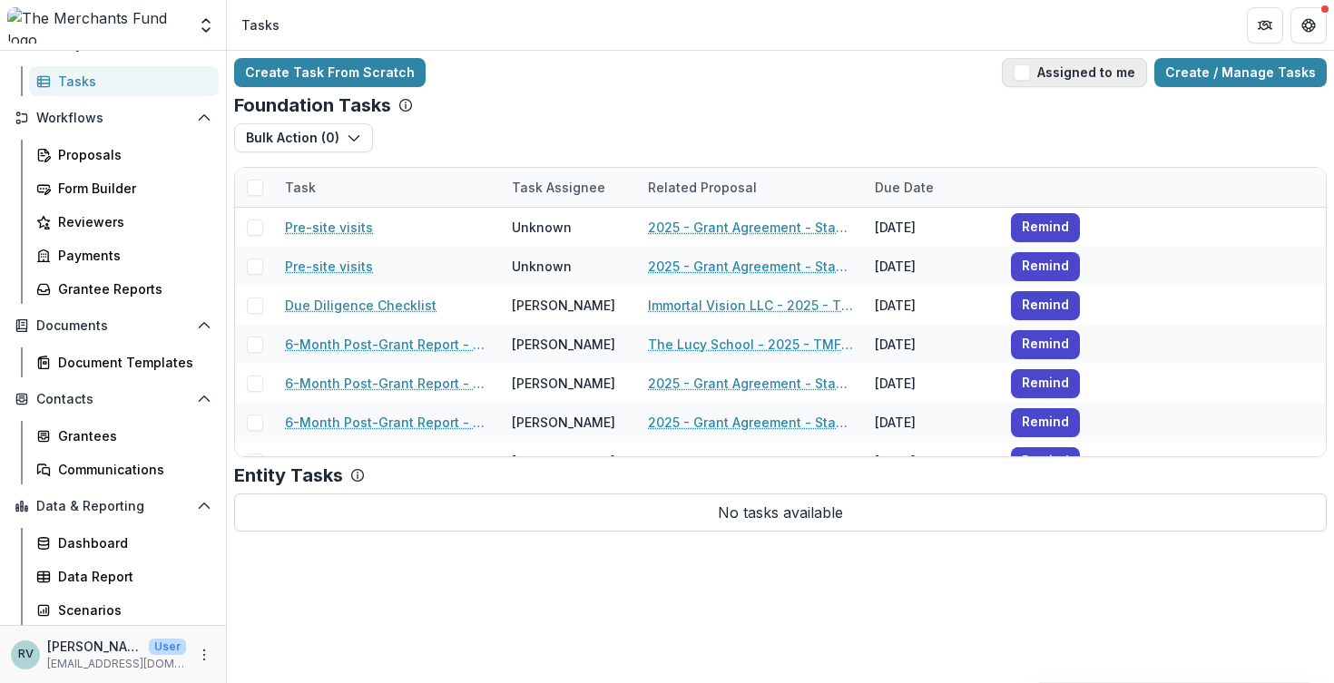
click at [1030, 72] on span "button" at bounding box center [1021, 72] width 16 height 16
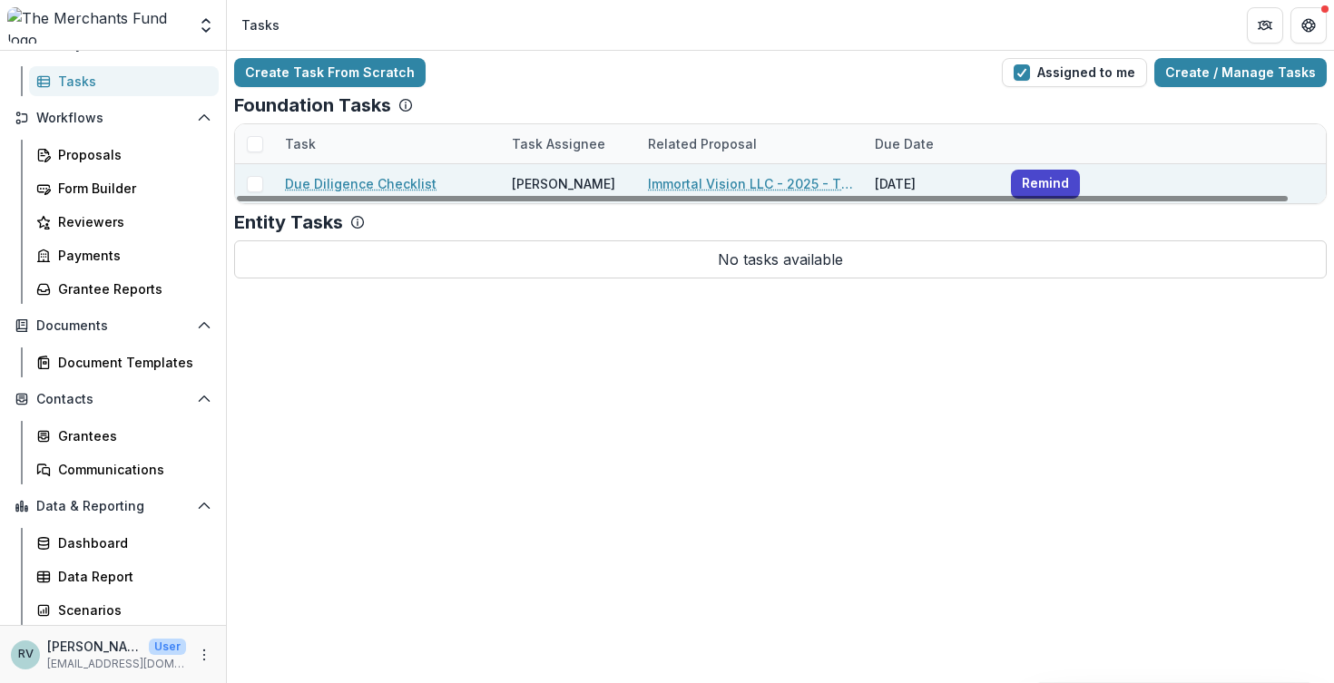
click at [812, 181] on link "Immortal Vision LLC - 2025 - TMF 2025 Stabilization Grant Program" at bounding box center [750, 183] width 205 height 19
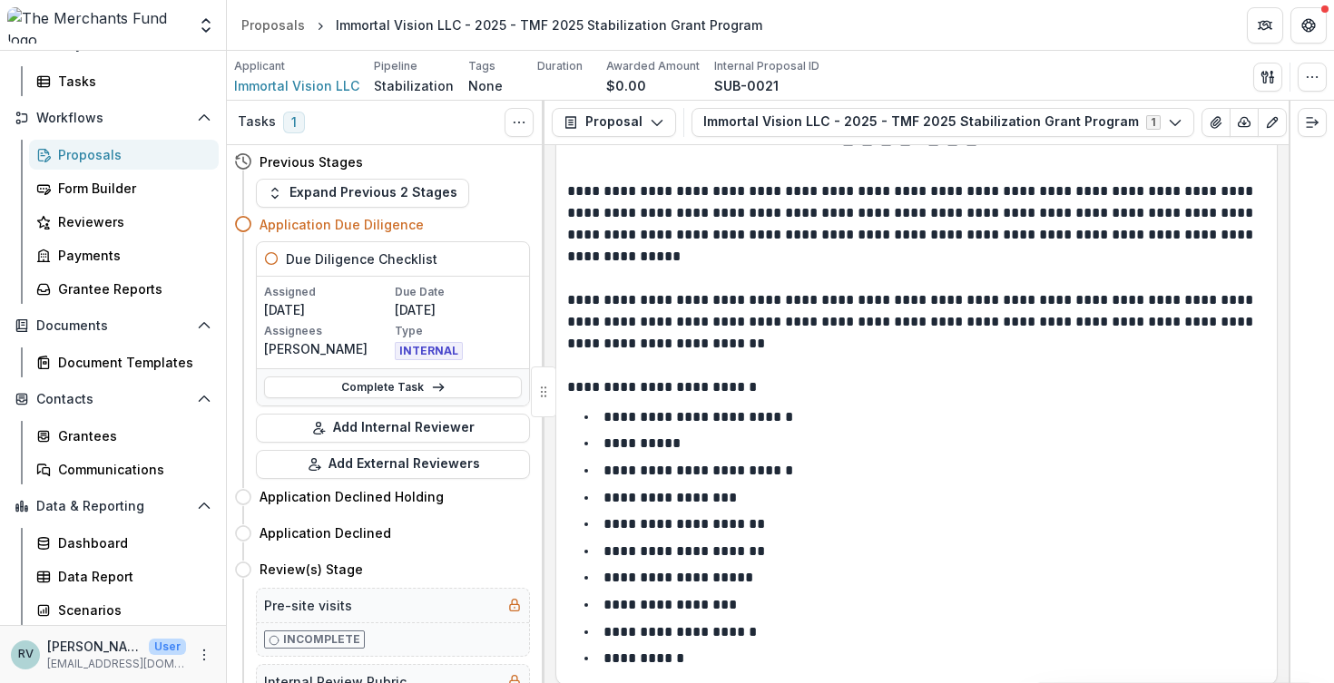
scroll to position [18, 0]
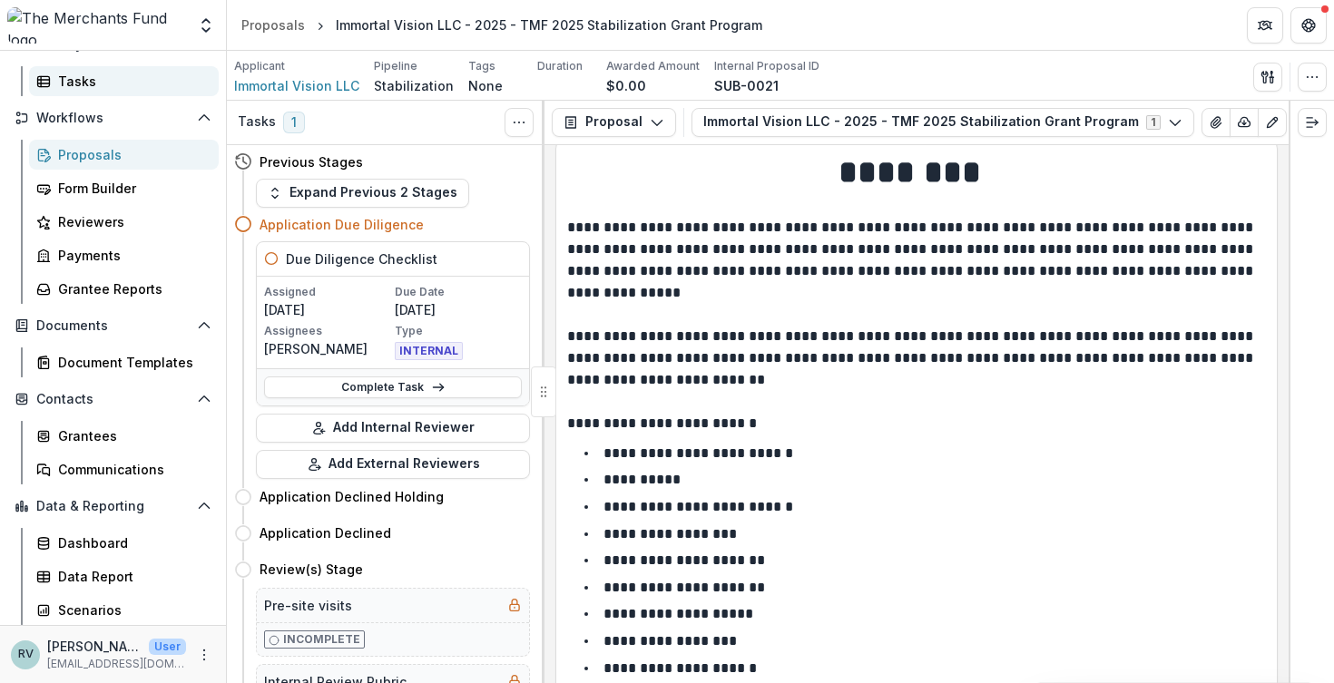
click at [130, 81] on div "Tasks" at bounding box center [131, 81] width 146 height 19
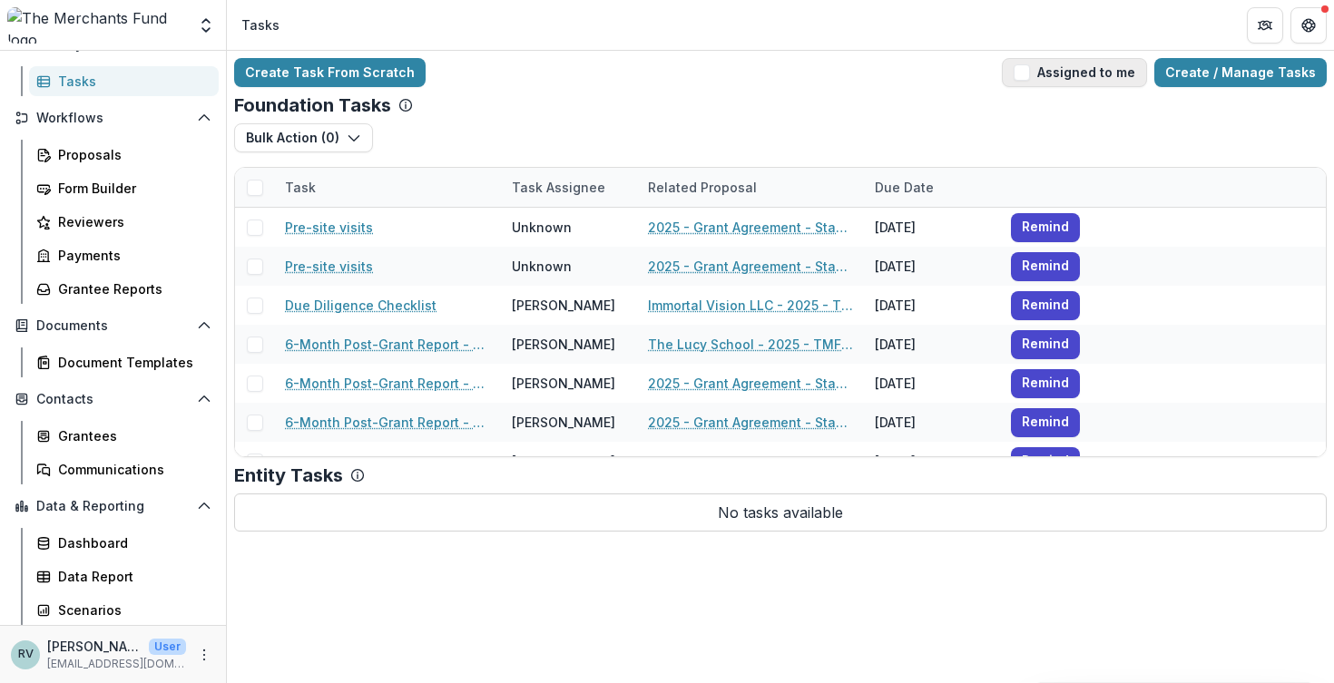
click at [1059, 75] on button "Assigned to me" at bounding box center [1074, 72] width 145 height 29
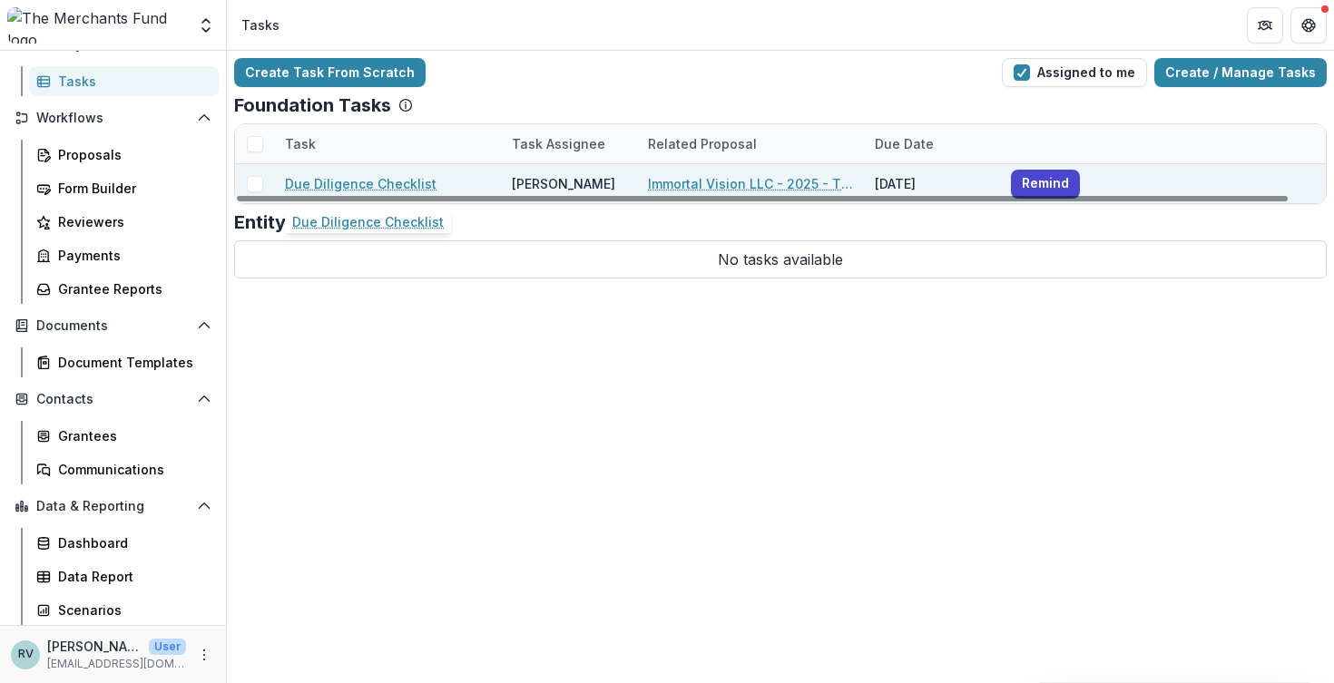
click at [426, 181] on link "Due Diligence Checklist" at bounding box center [361, 183] width 152 height 19
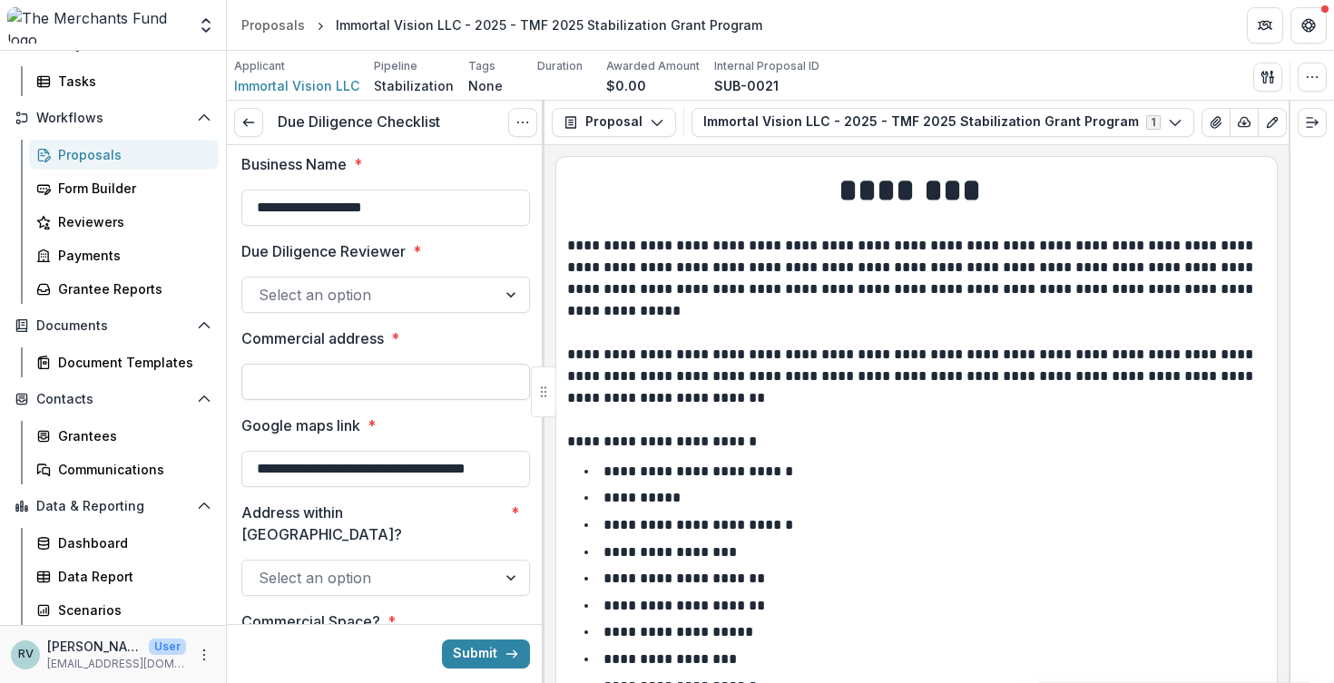
scroll to position [9, 0]
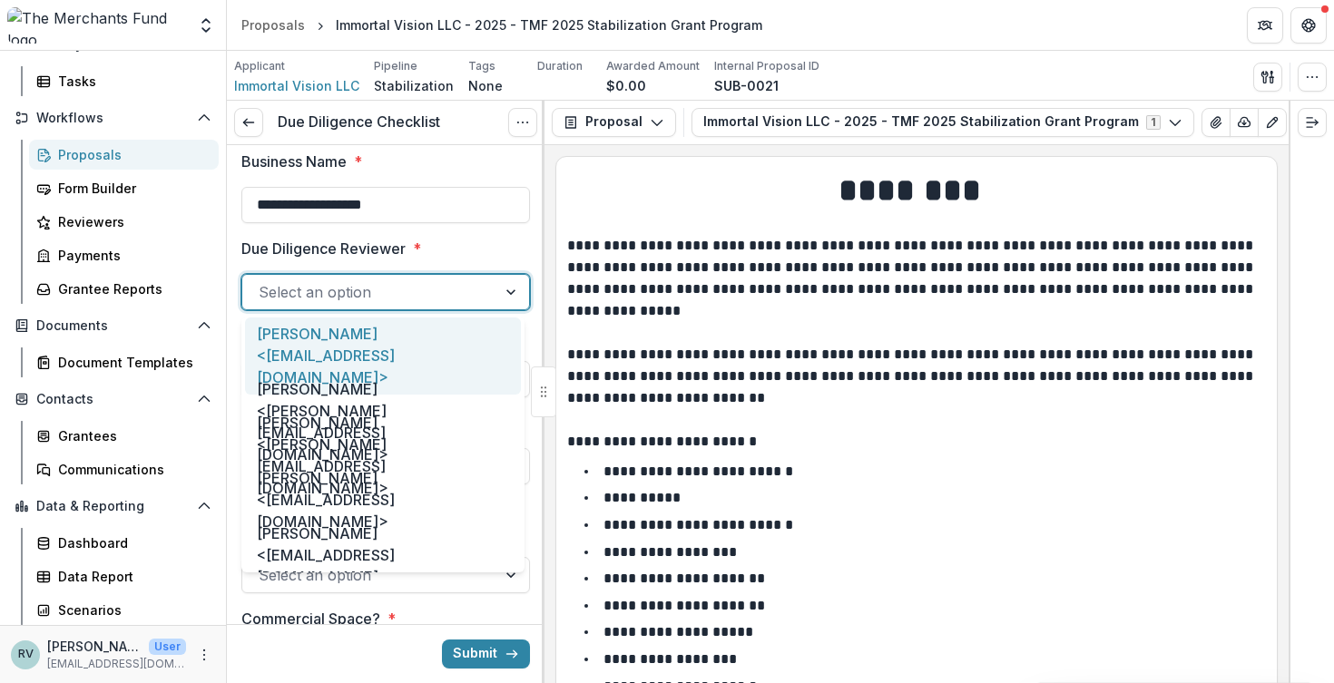
click at [485, 287] on div "Select an option" at bounding box center [369, 292] width 254 height 29
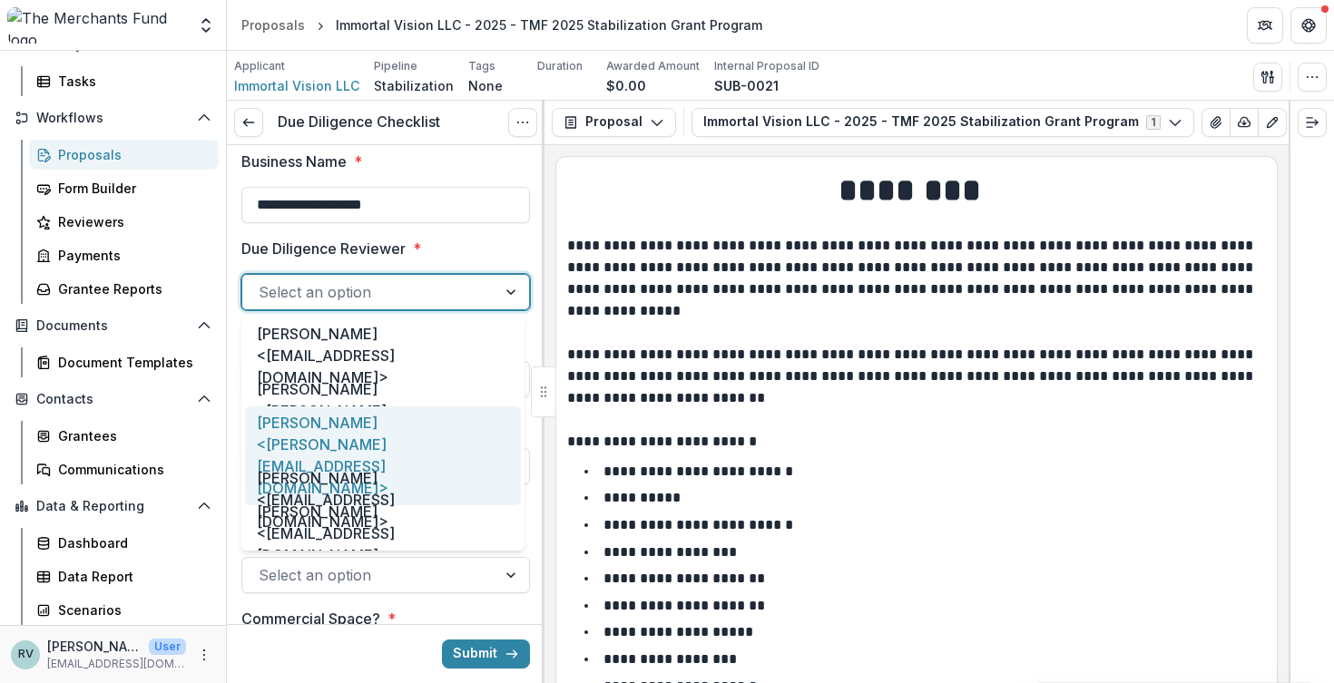
click at [450, 439] on div "[PERSON_NAME] <[PERSON_NAME][EMAIL_ADDRESS][DOMAIN_NAME]>" at bounding box center [383, 455] width 276 height 99
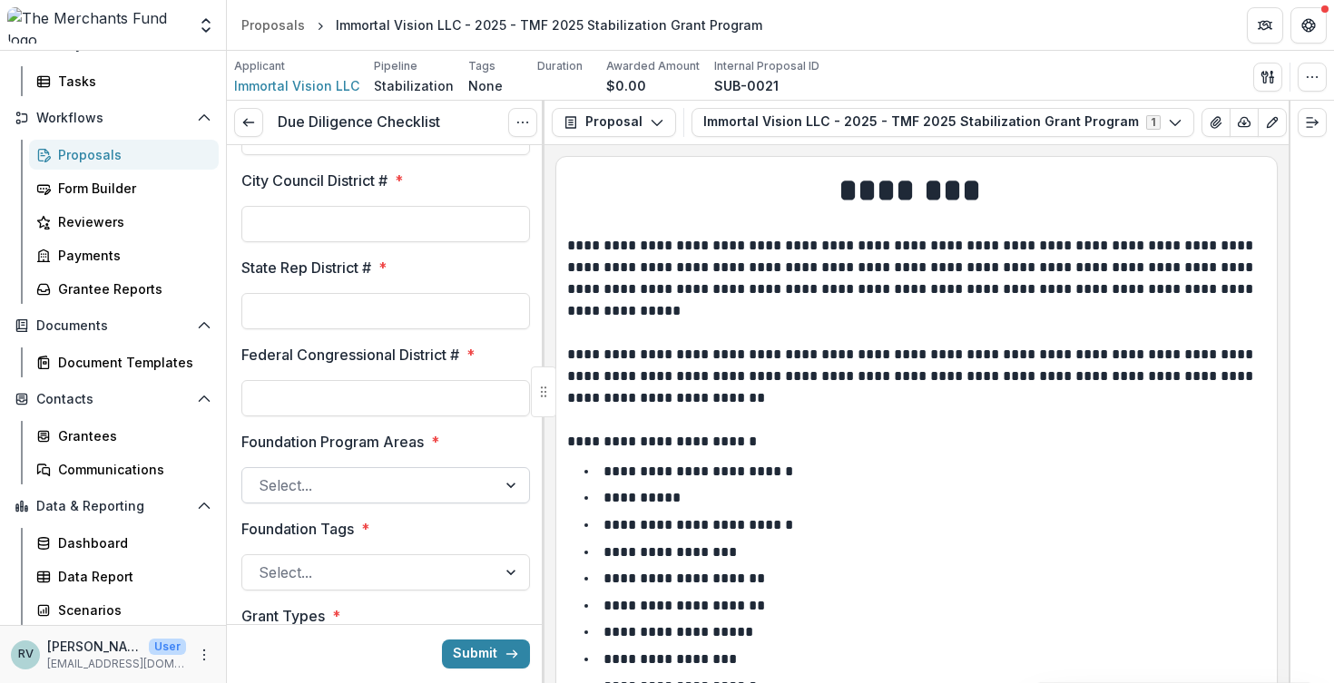
scroll to position [885, 0]
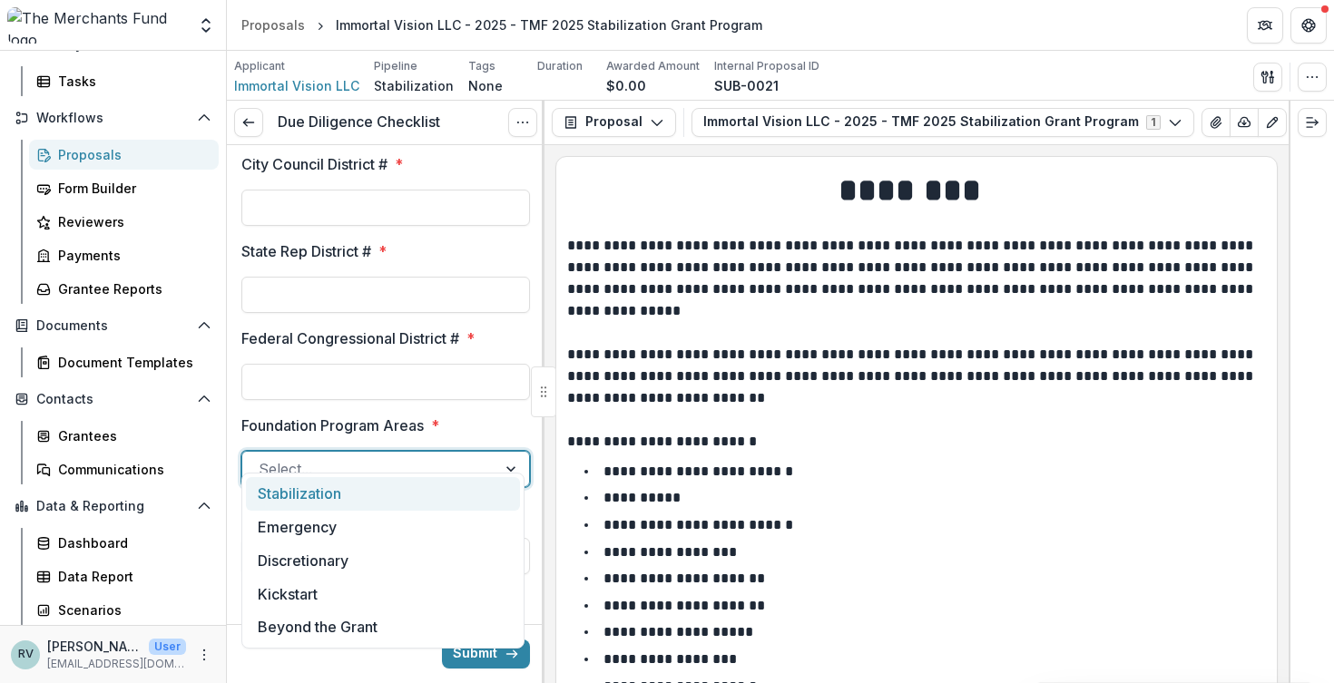
click at [443, 456] on div at bounding box center [369, 468] width 221 height 25
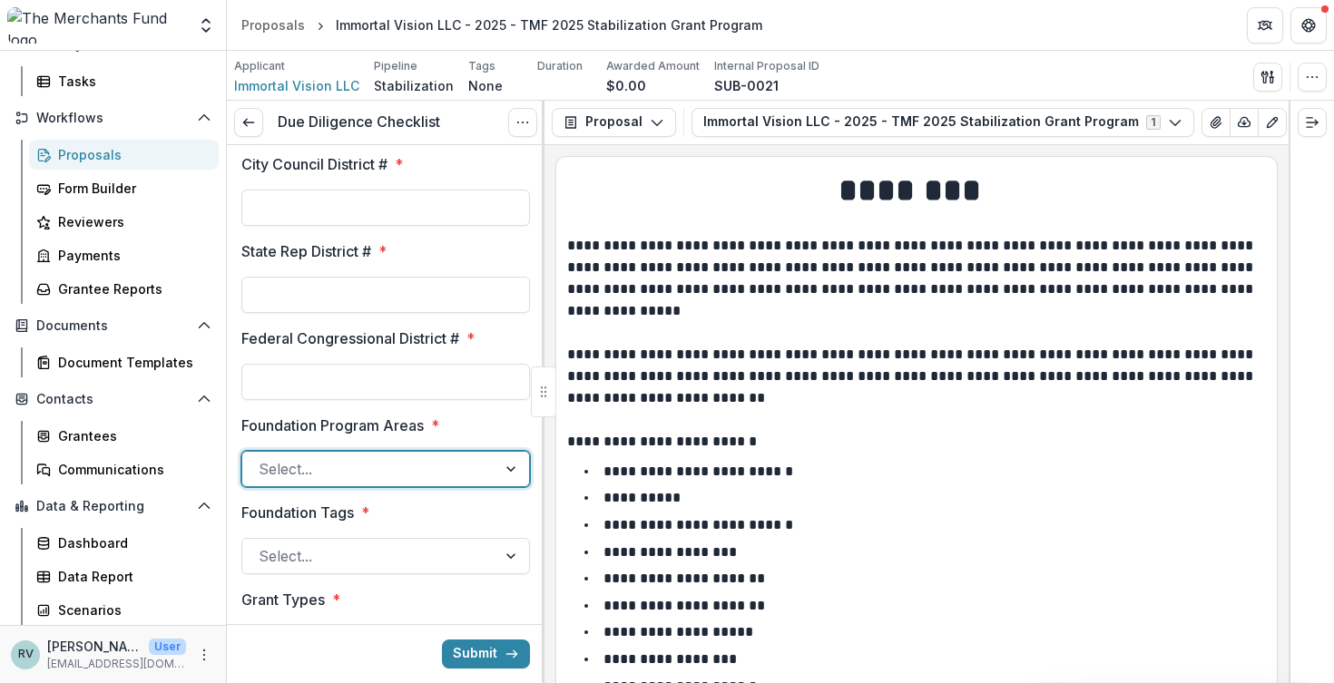
click at [443, 456] on div at bounding box center [369, 468] width 221 height 25
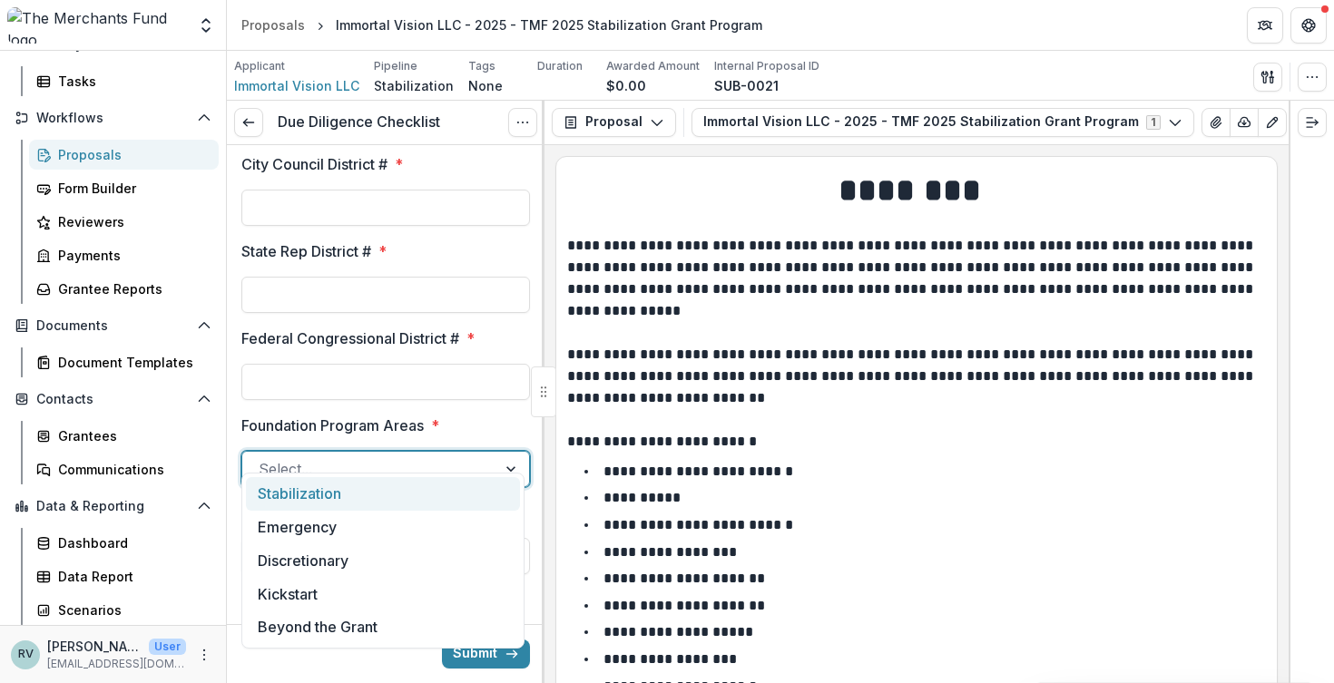
click at [443, 456] on div at bounding box center [369, 468] width 221 height 25
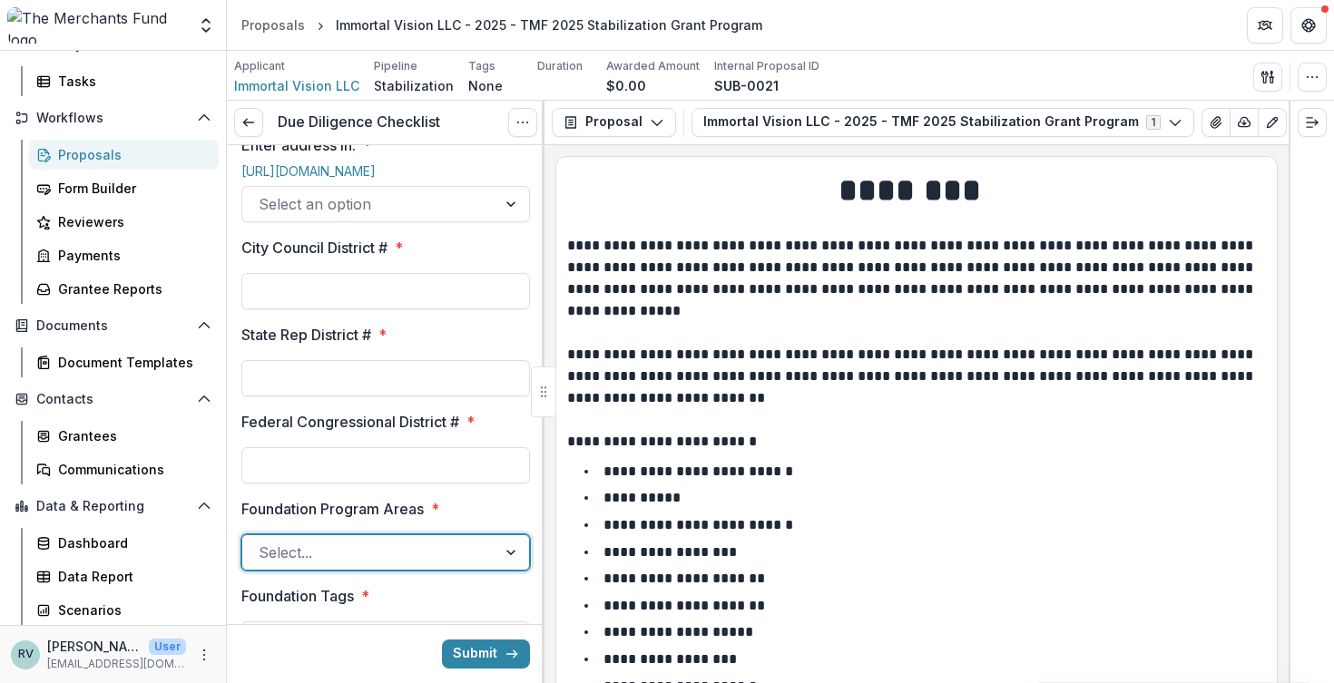
scroll to position [958, 0]
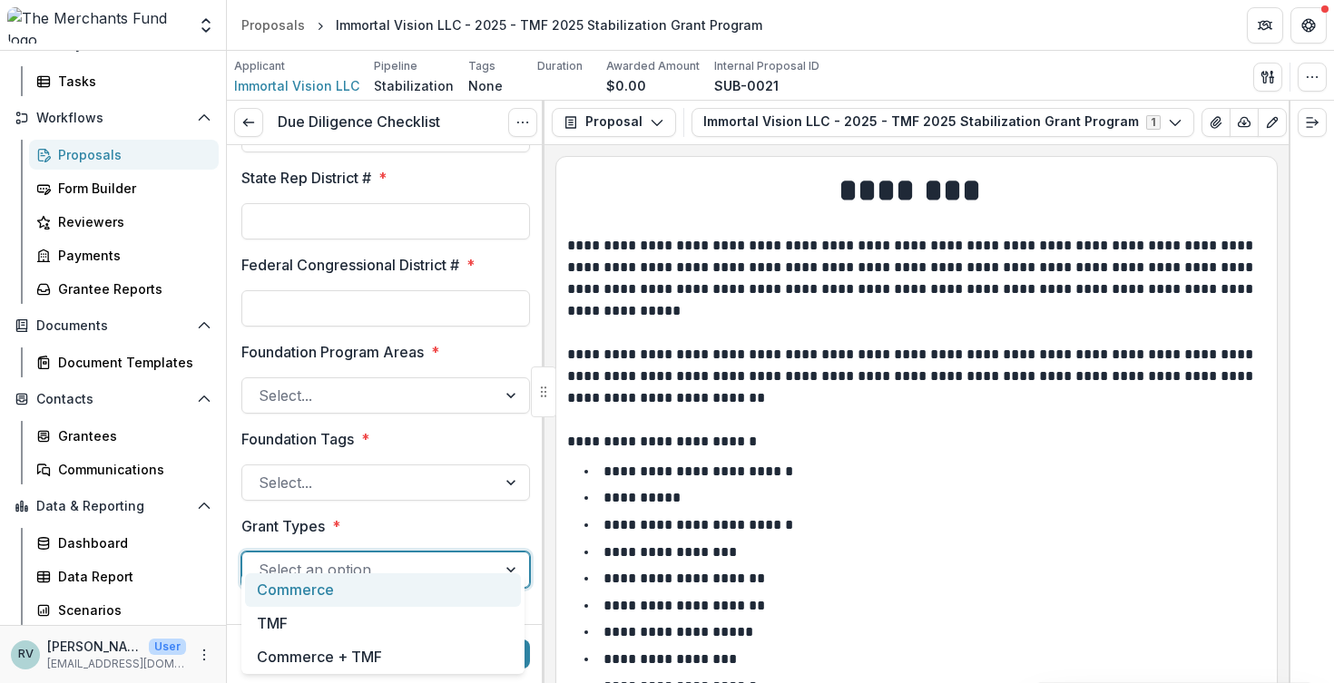
click at [434, 557] on div at bounding box center [369, 569] width 221 height 25
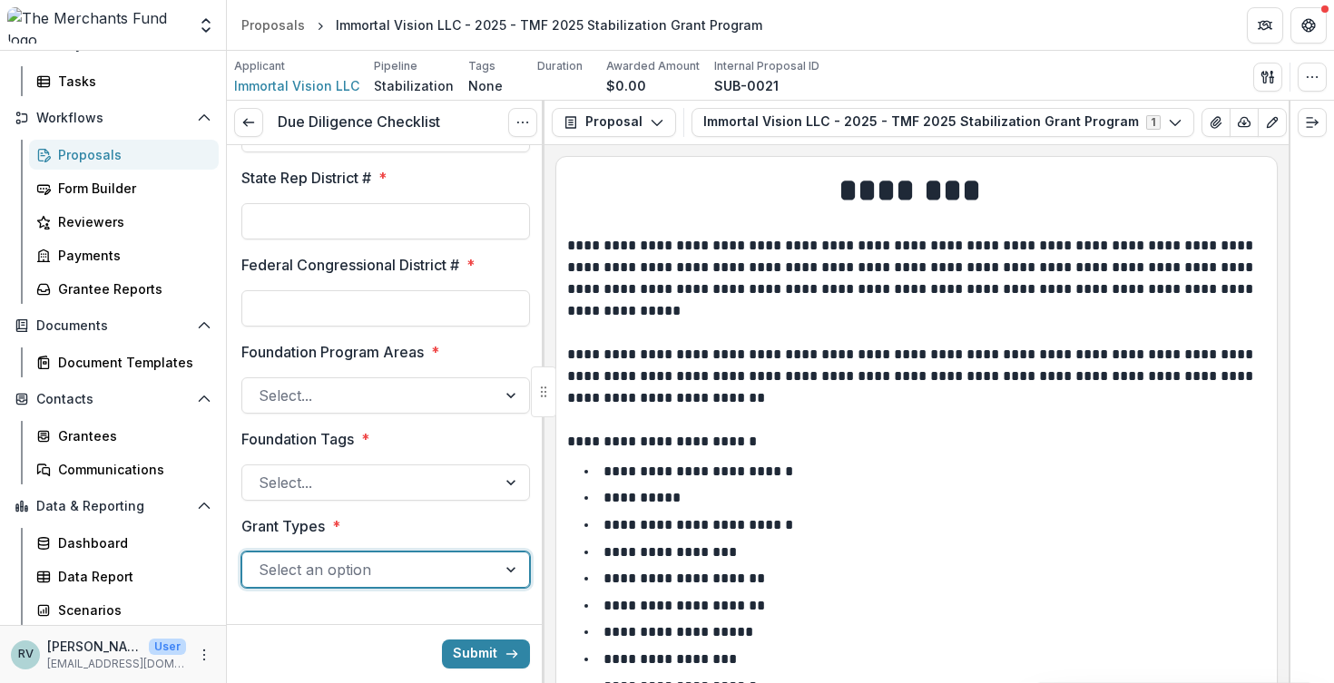
click at [434, 557] on div at bounding box center [369, 569] width 221 height 25
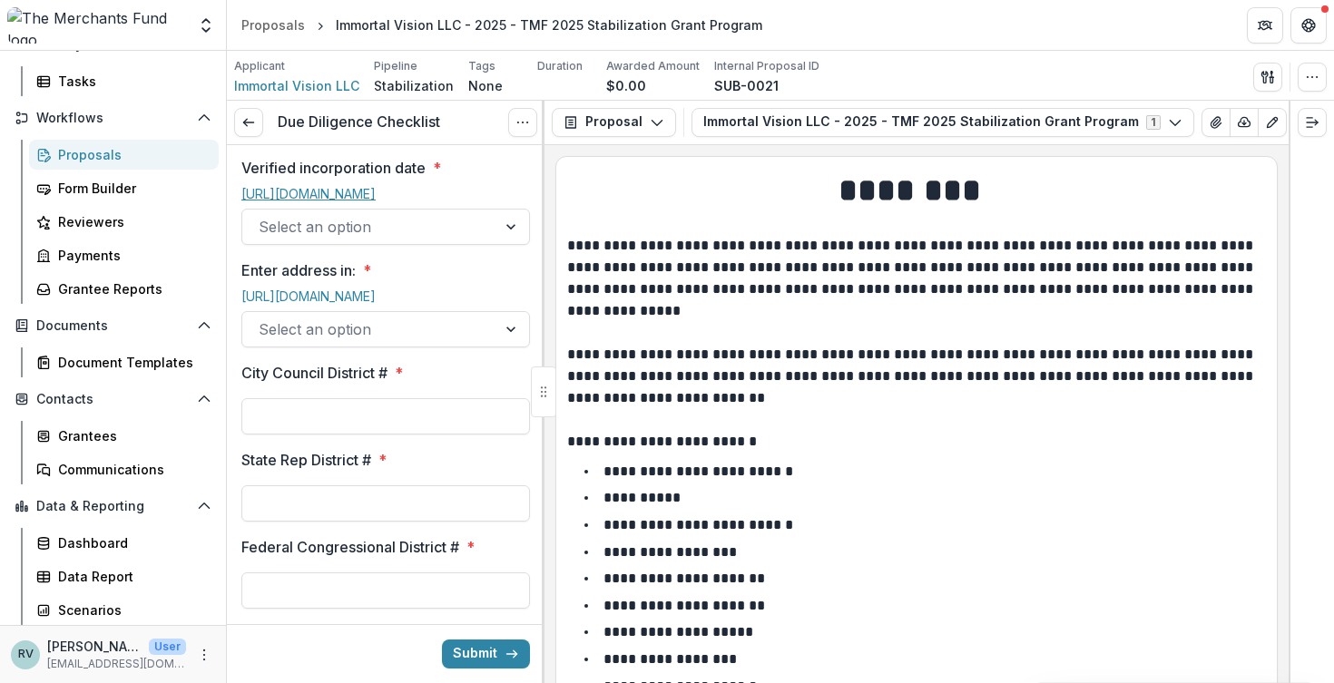
scroll to position [657, 0]
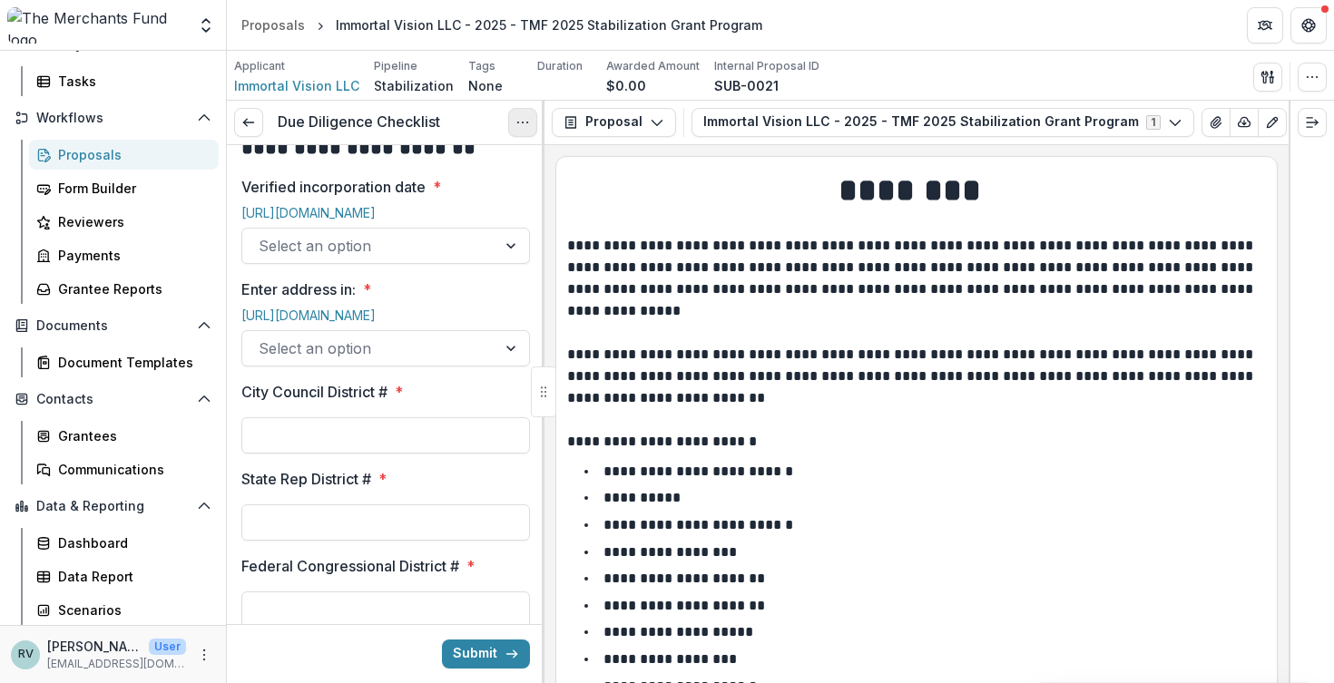
click at [523, 124] on icon "Options" at bounding box center [522, 122] width 15 height 15
click at [553, 167] on div "**********" at bounding box center [916, 414] width 744 height 538
click at [252, 124] on icon at bounding box center [248, 122] width 15 height 15
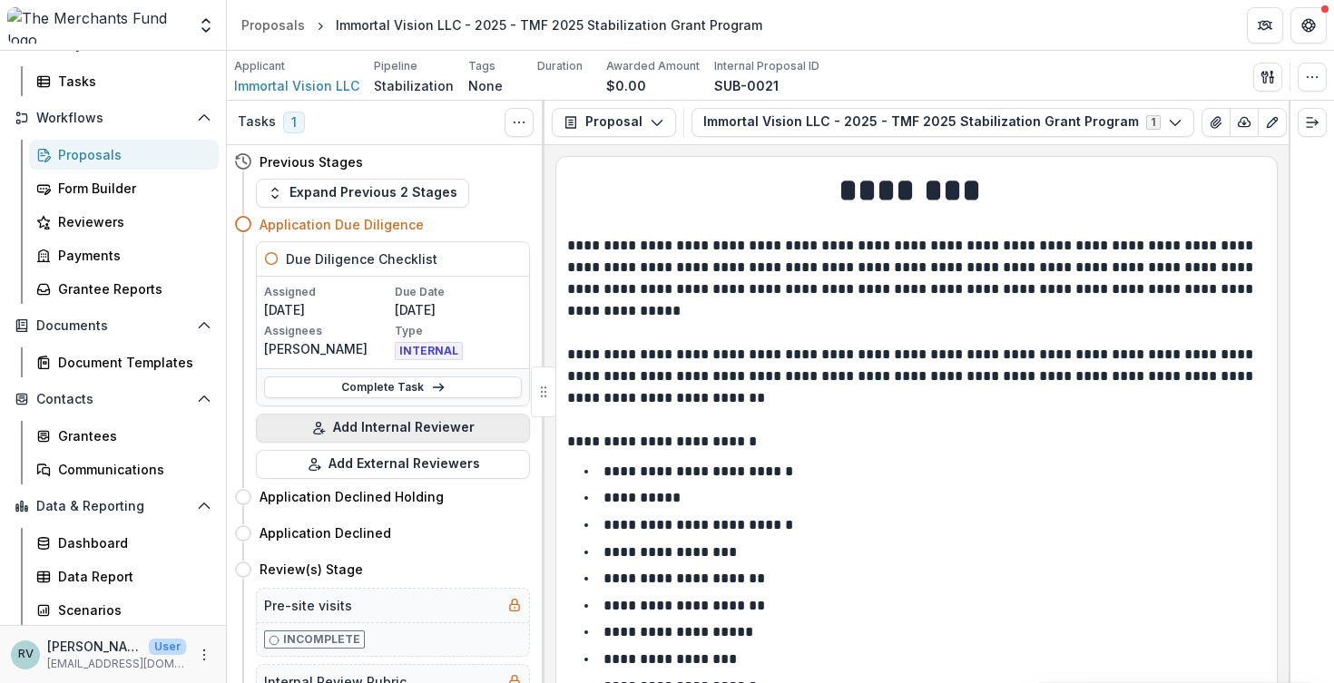
click at [403, 432] on button "Add Internal Reviewer" at bounding box center [393, 428] width 274 height 29
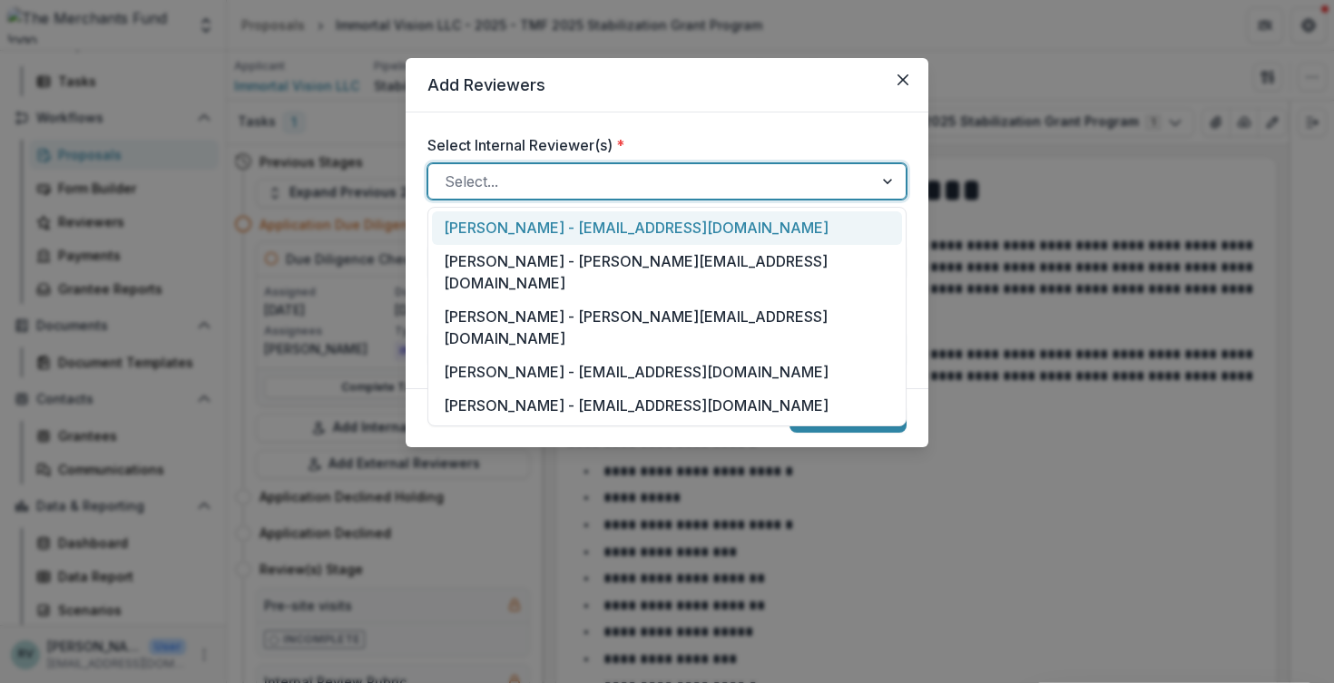
click at [520, 196] on div "Select..." at bounding box center [666, 181] width 479 height 36
click at [652, 118] on form "Select Internal Reviewer(s) * [PERSON_NAME] - [EMAIL_ADDRESS][DOMAIN_NAME], 1 o…" at bounding box center [667, 251] width 523 height 276
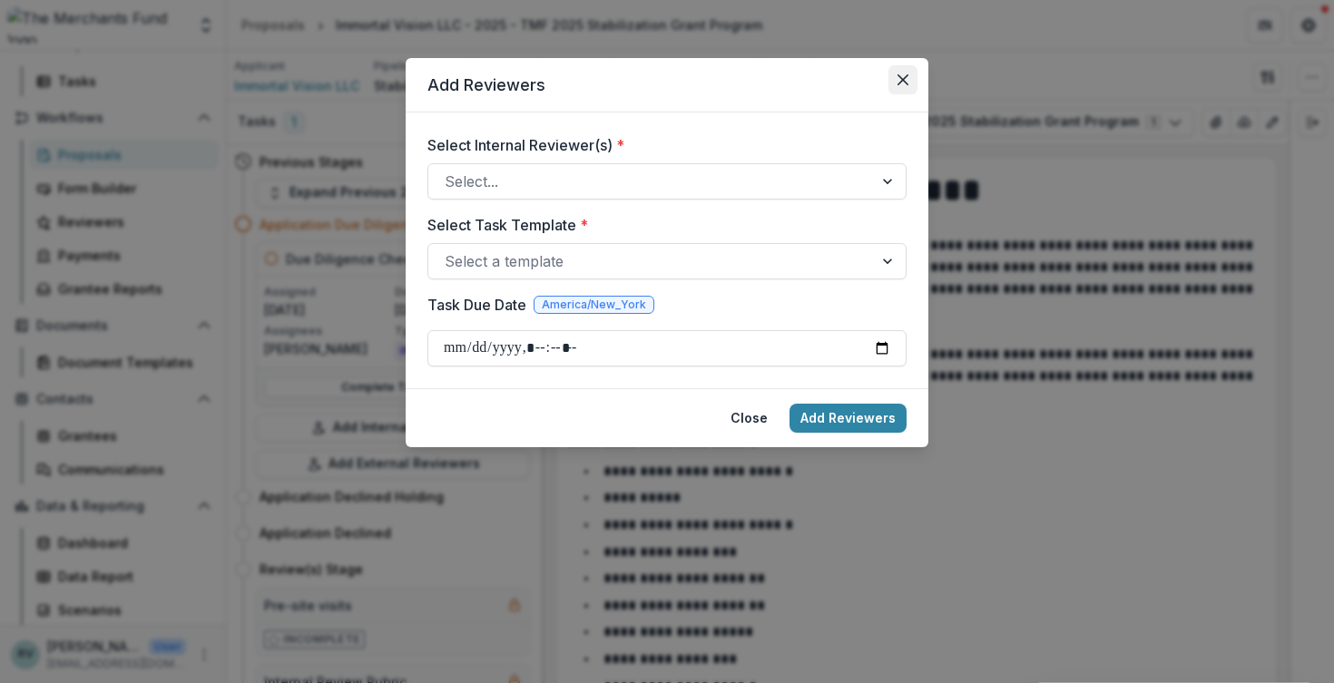
click at [906, 78] on icon "Close" at bounding box center [902, 79] width 11 height 11
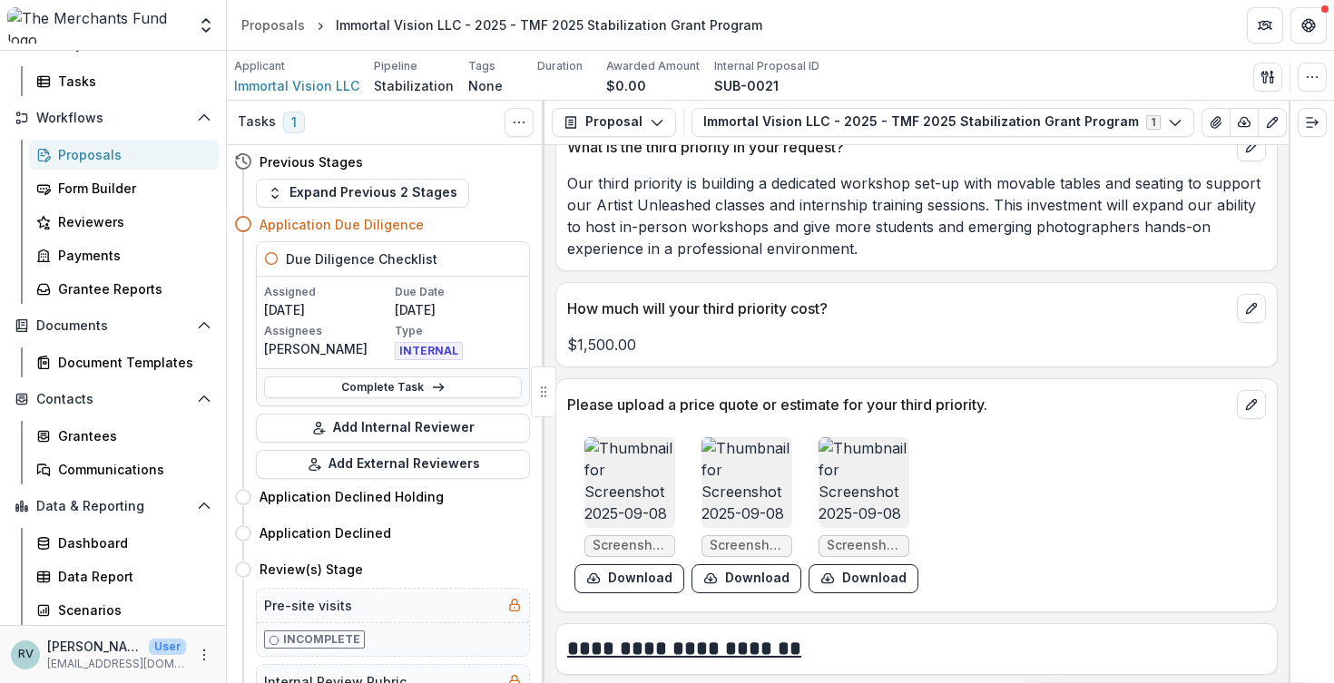
scroll to position [5289, 0]
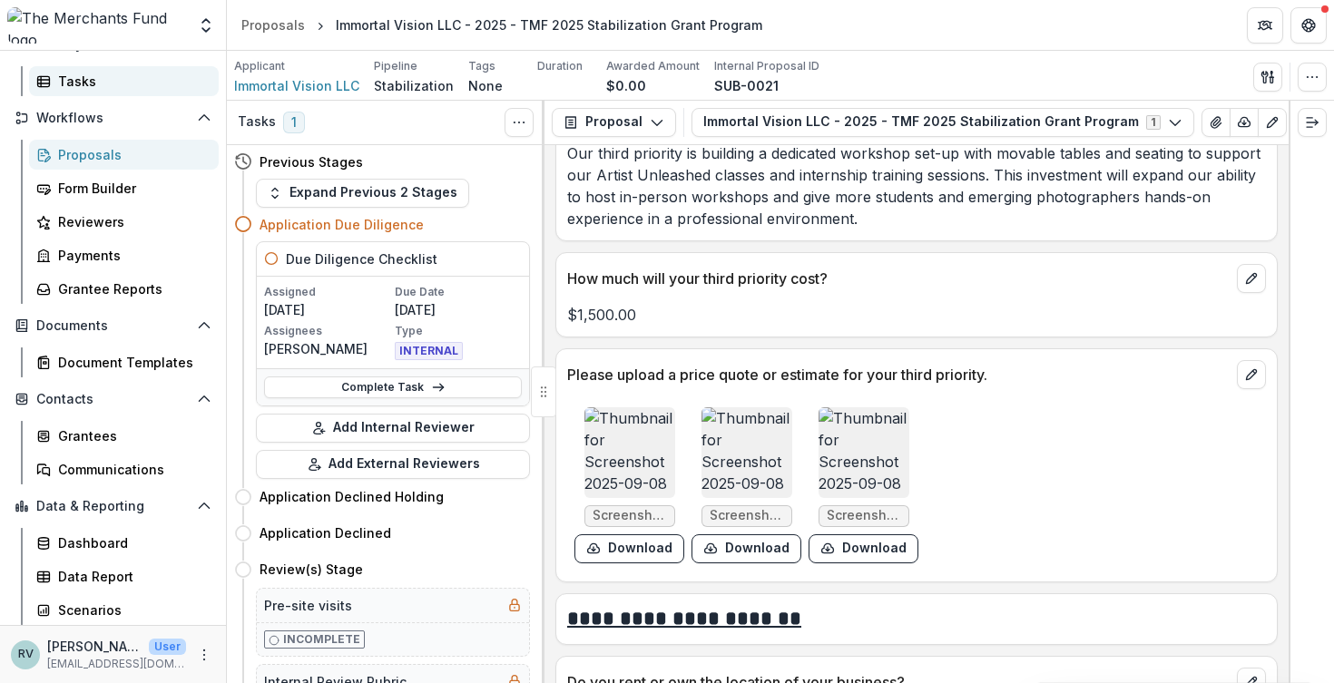
click at [96, 85] on div "Tasks" at bounding box center [131, 81] width 146 height 19
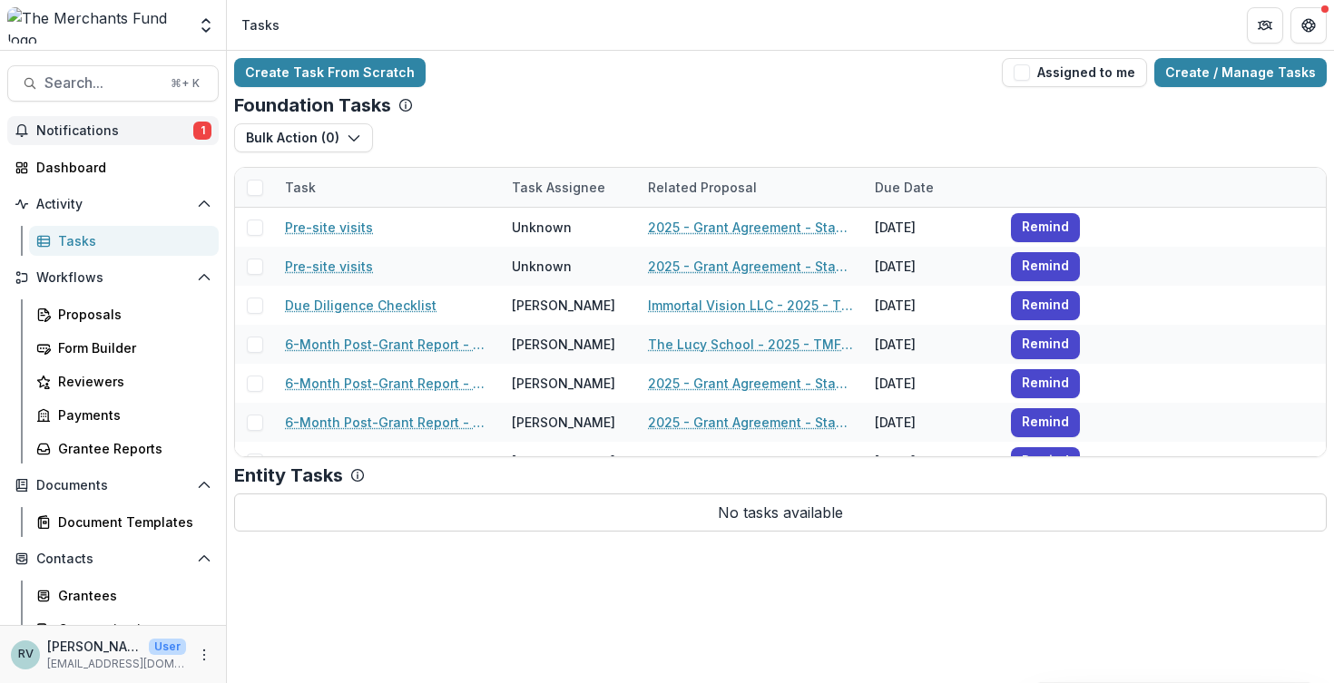
click at [80, 124] on span "Notifications" at bounding box center [114, 130] width 157 height 15
click at [517, 88] on div "Create Task From Scratch Assigned to me Create / Manage Tasks Foundation Tasks …" at bounding box center [780, 295] width 1107 height 488
click at [77, 169] on div "Dashboard" at bounding box center [120, 167] width 168 height 19
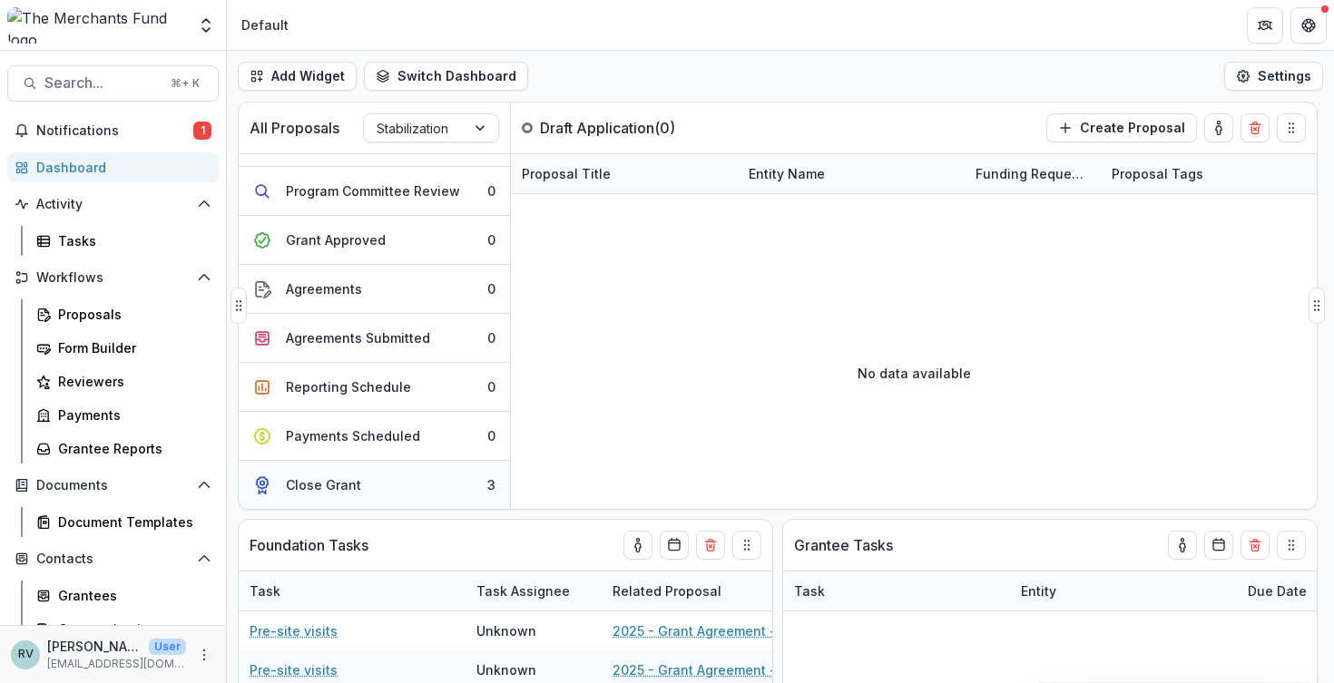
scroll to position [330, 0]
click at [621, 73] on div "Add Widget Switch Dashboard Default New Dashboard Settings" at bounding box center [780, 76] width 1107 height 51
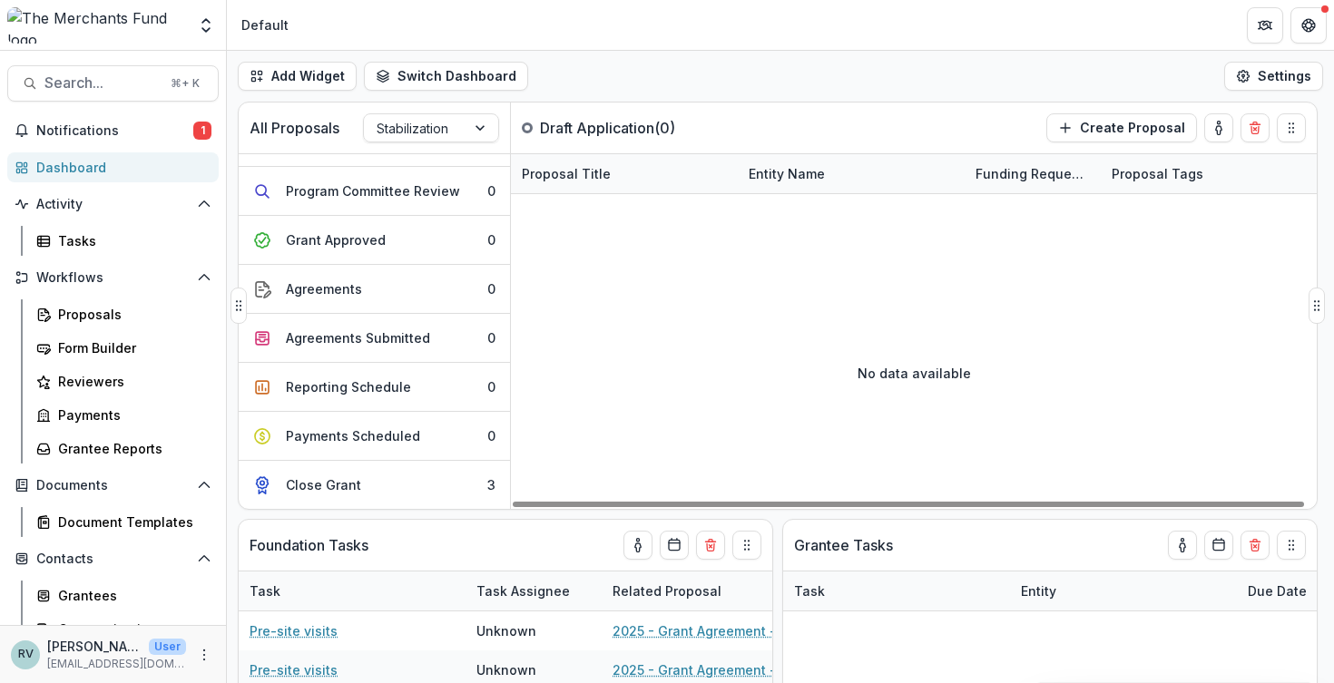
scroll to position [0, 0]
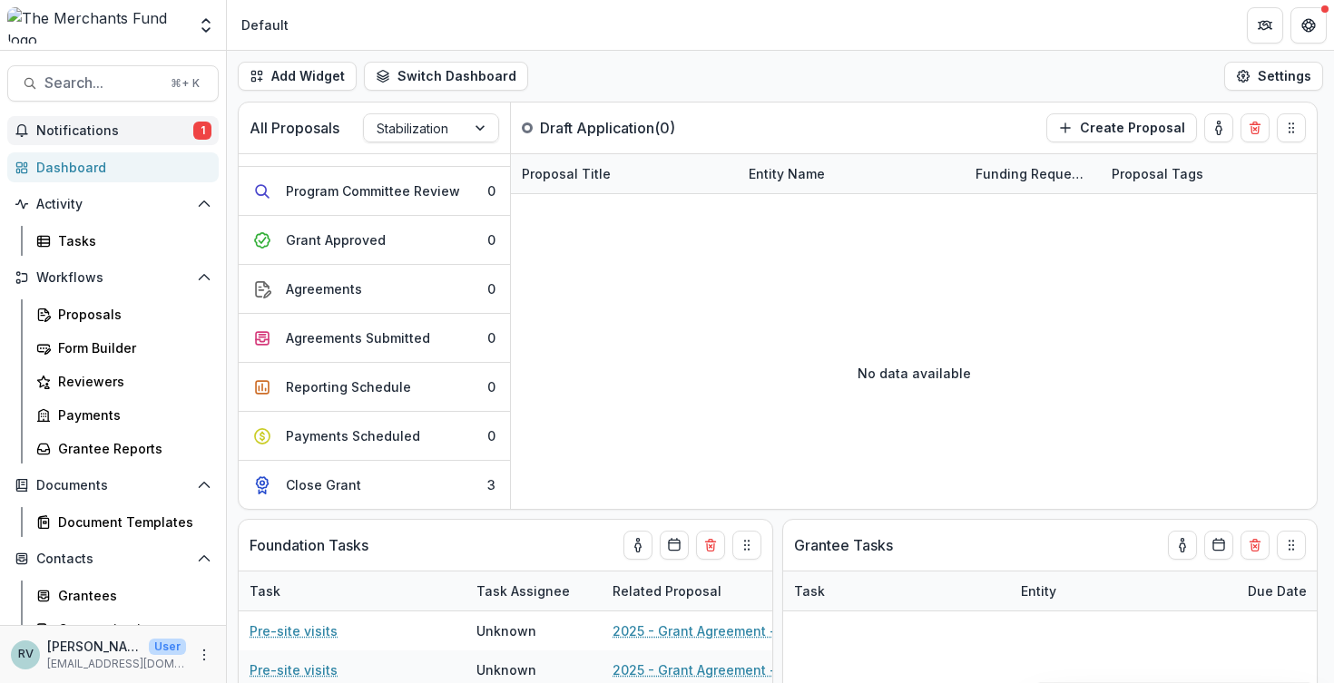
click at [125, 133] on span "Notifications" at bounding box center [114, 130] width 157 height 15
click at [582, 78] on div "Add Widget Switch Dashboard Default New Dashboard Settings" at bounding box center [780, 76] width 1107 height 51
click at [316, 485] on div "Close Grant" at bounding box center [323, 484] width 75 height 19
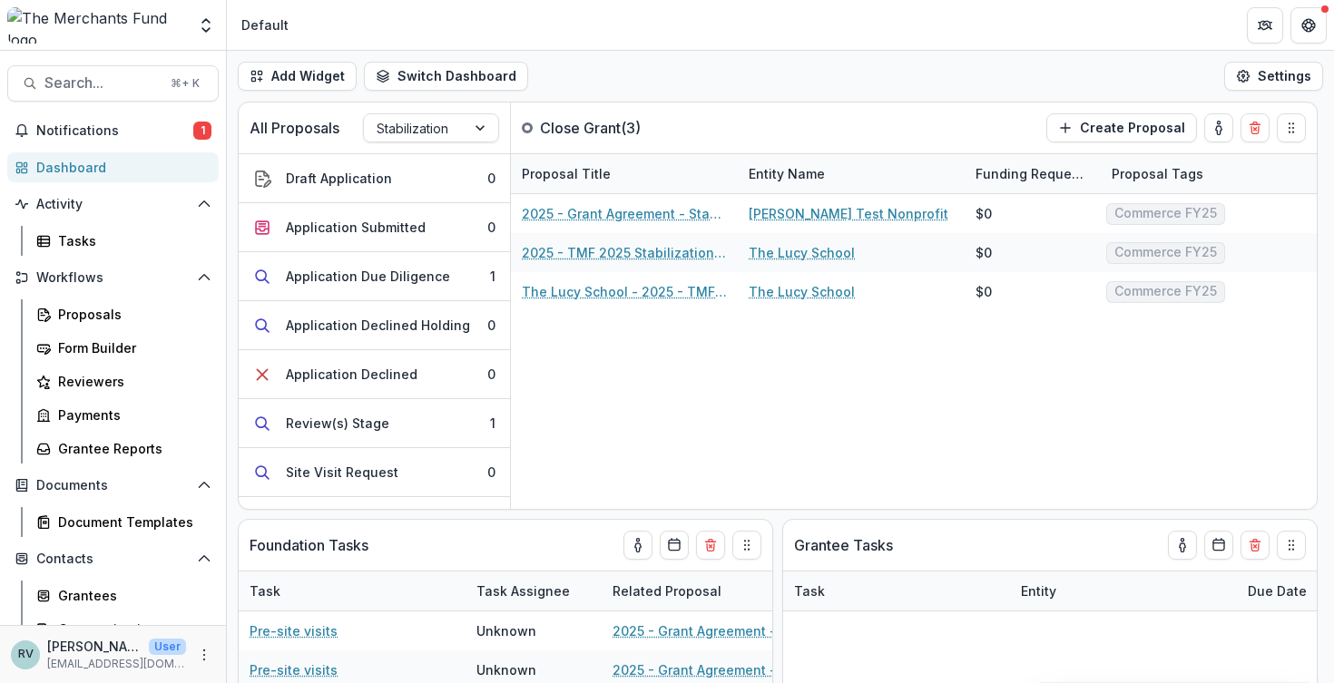
click at [1089, 49] on header "Default" at bounding box center [780, 25] width 1107 height 50
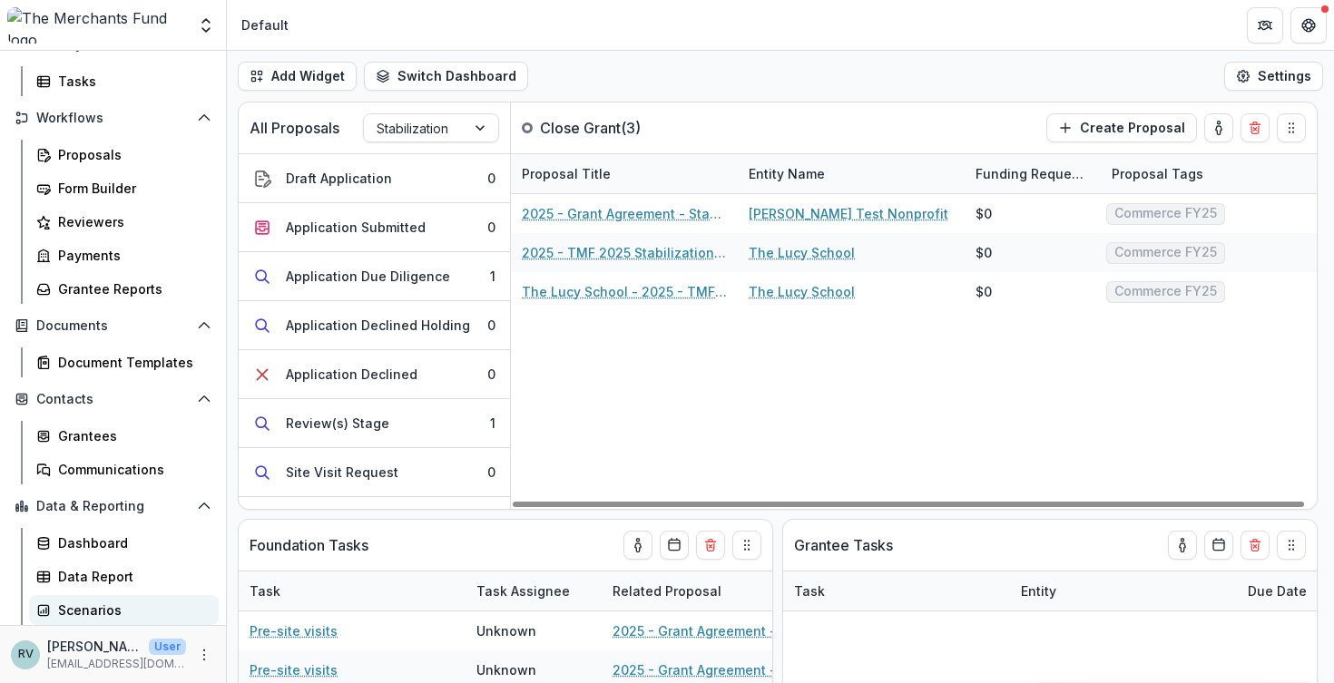
scroll to position [160, 0]
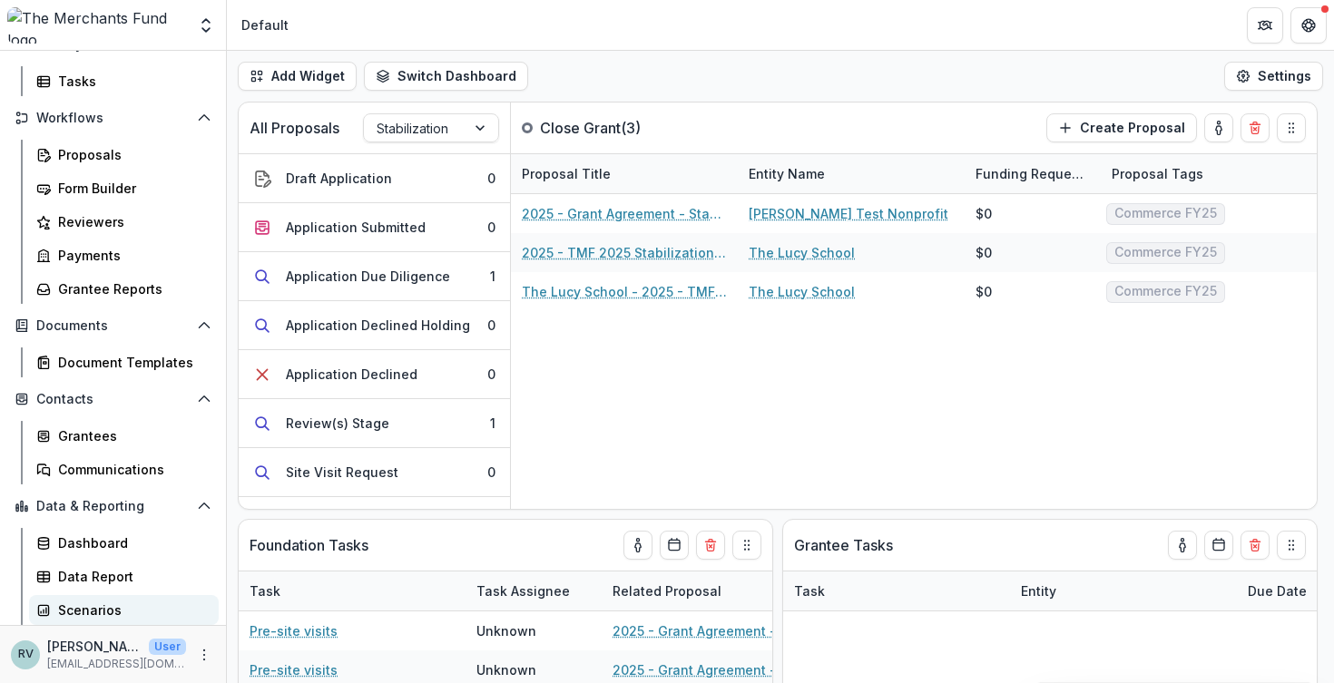
click at [108, 602] on div "Scenarios" at bounding box center [131, 610] width 146 height 19
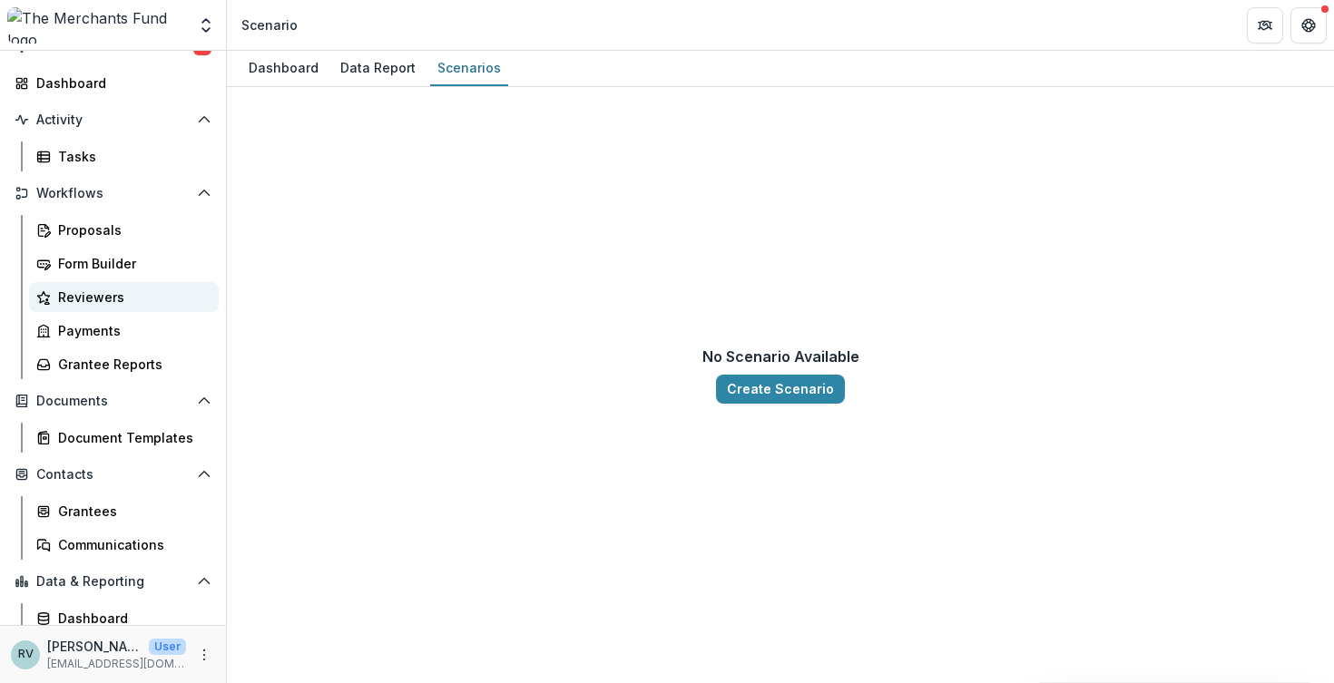
scroll to position [98, 0]
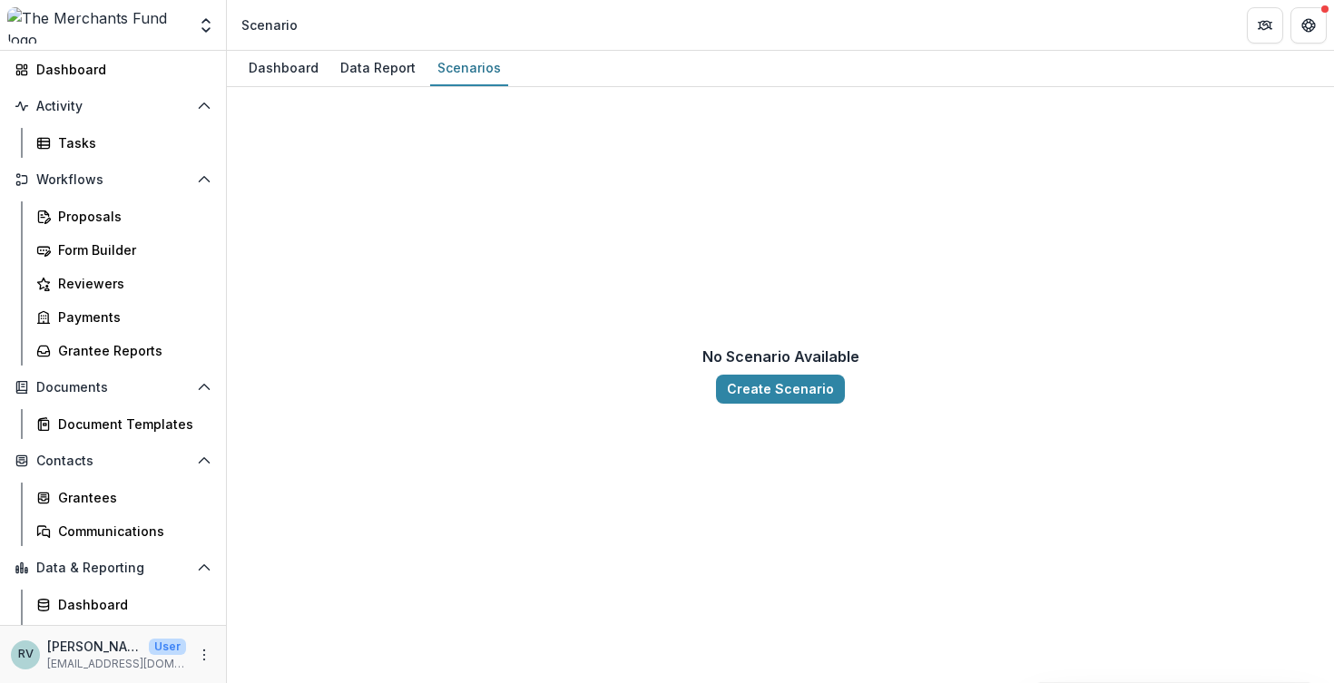
click at [658, 47] on header "Scenario" at bounding box center [780, 25] width 1107 height 50
drag, startPoint x: 651, startPoint y: 64, endPoint x: 847, endPoint y: 58, distance: 197.0
click at [847, 58] on div "Dashboard Data Report Scenarios" at bounding box center [780, 69] width 1107 height 36
